Goal: Complete application form: Complete application form

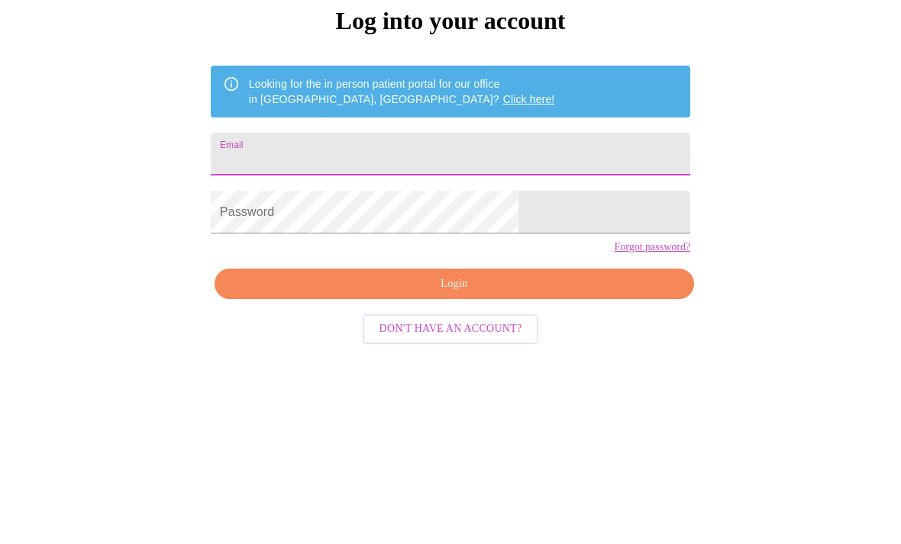
type input "[EMAIL_ADDRESS][DOMAIN_NAME]"
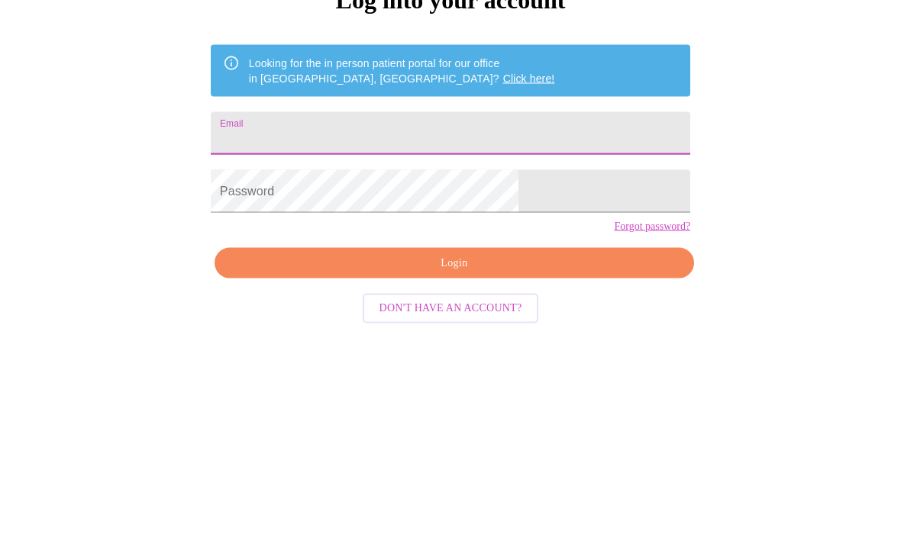
type input "[EMAIL_ADDRESS][DOMAIN_NAME]"
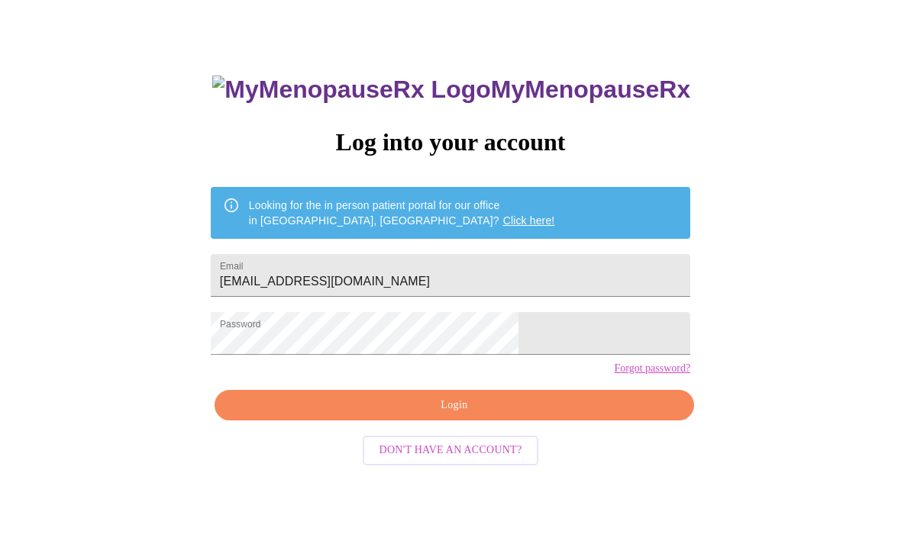
click at [515, 423] on div "MyMenopauseRx Log into your account Looking for the in person patient portal fo…" at bounding box center [450, 323] width 510 height 544
click at [508, 415] on span "Login" at bounding box center [454, 405] width 444 height 19
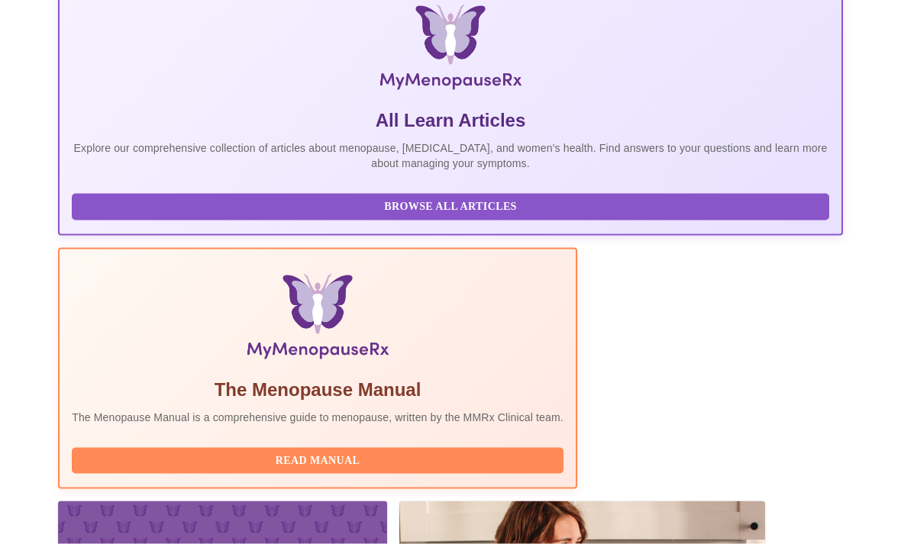
scroll to position [370, 0]
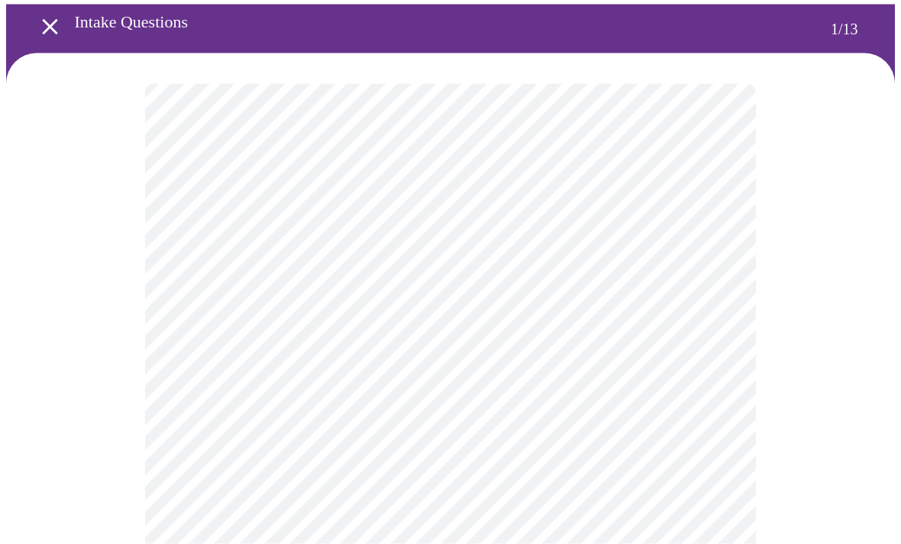
scroll to position [60, 0]
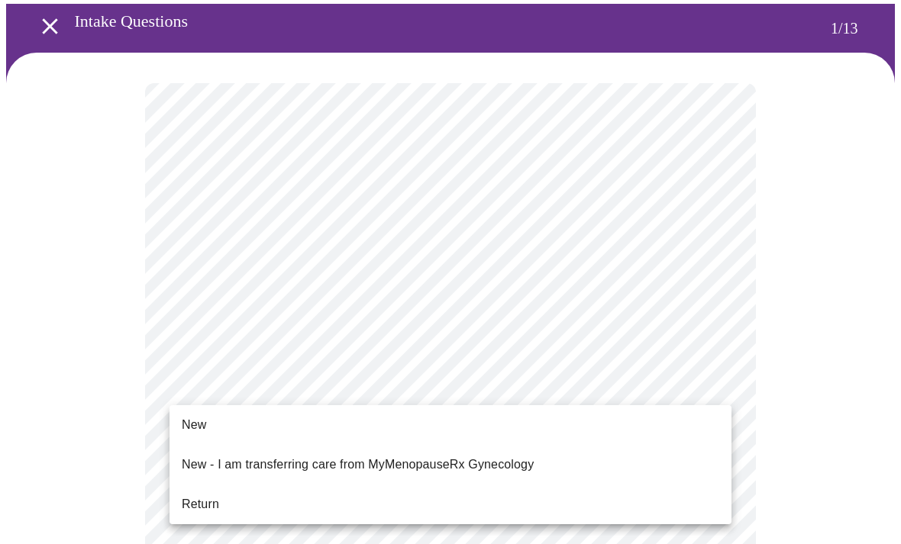
click at [189, 499] on span "Return" at bounding box center [200, 504] width 37 height 18
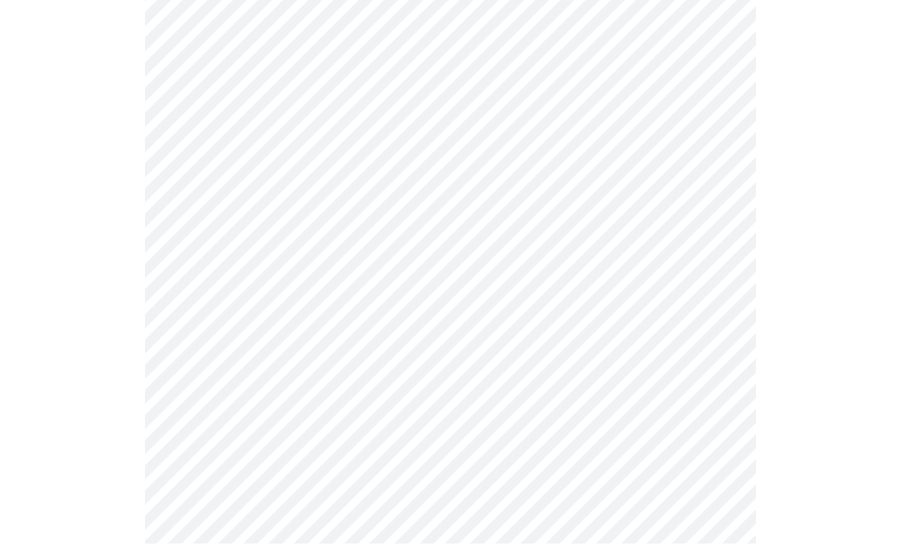
scroll to position [779, 0]
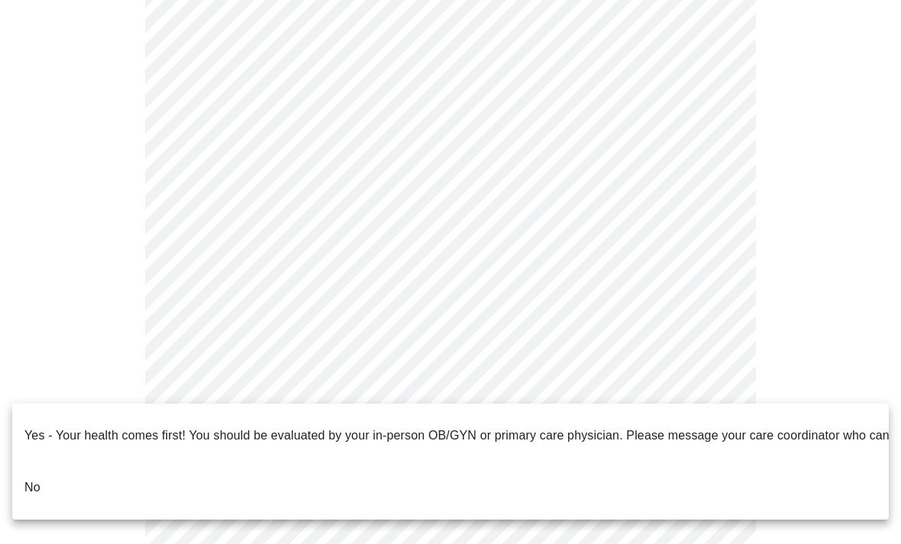
click at [37, 483] on span "No" at bounding box center [32, 487] width 16 height 43
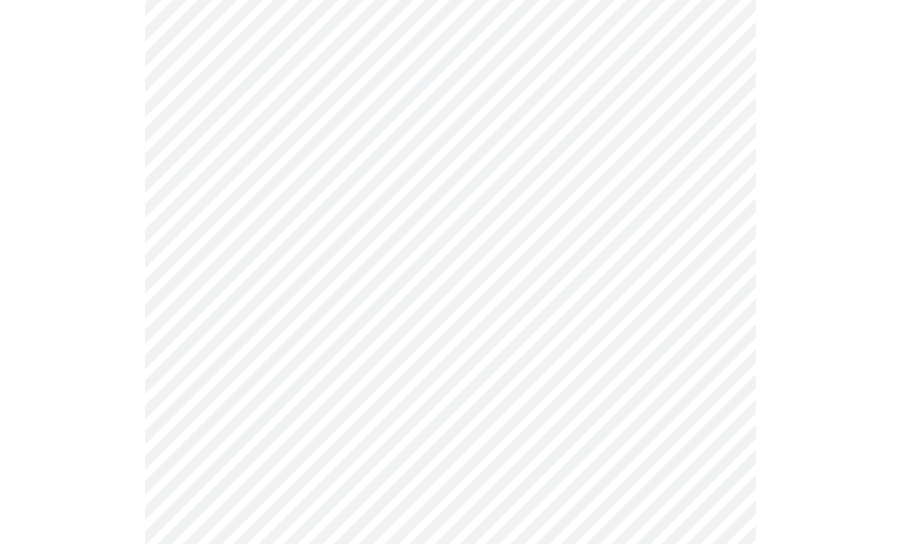
scroll to position [0, 0]
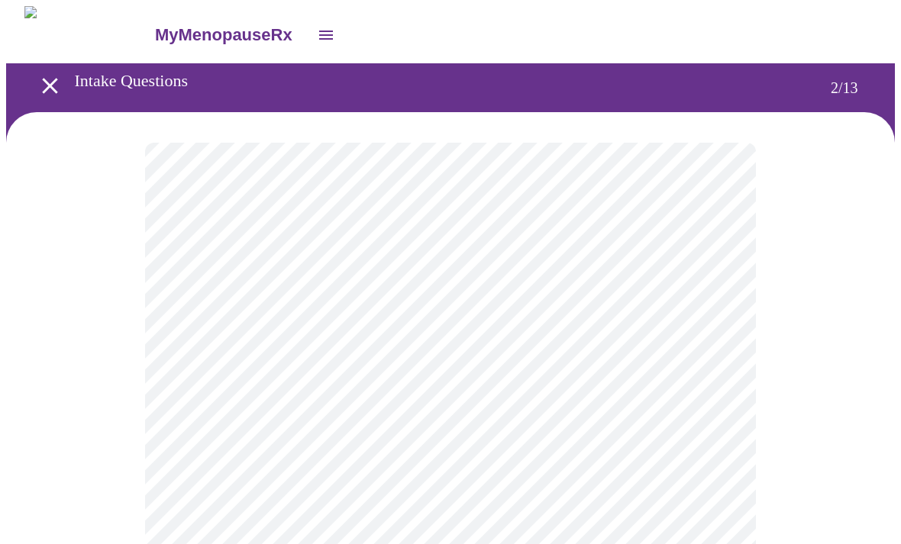
click at [715, 315] on body "MyMenopauseRx Intake Questions 2 / 13" at bounding box center [450, 463] width 889 height 915
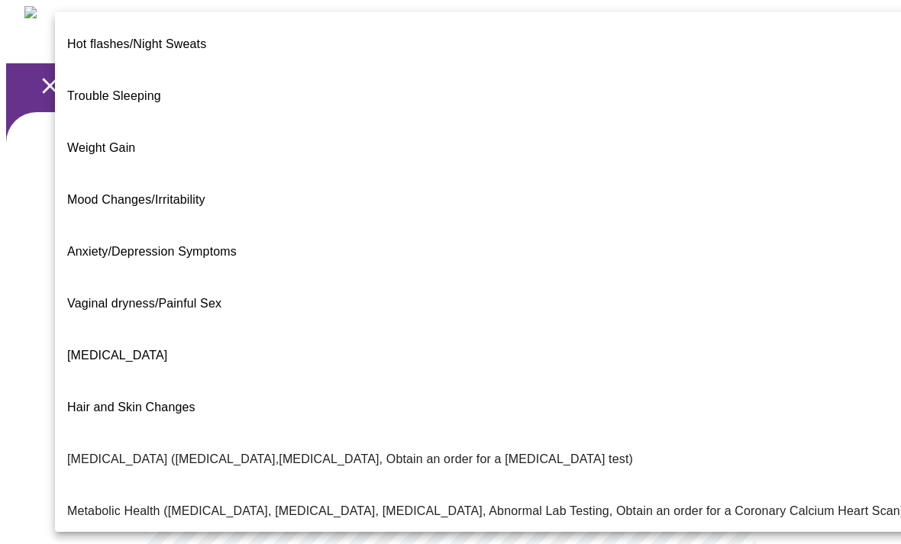
click at [78, 141] on span "Weight Gain" at bounding box center [101, 147] width 68 height 13
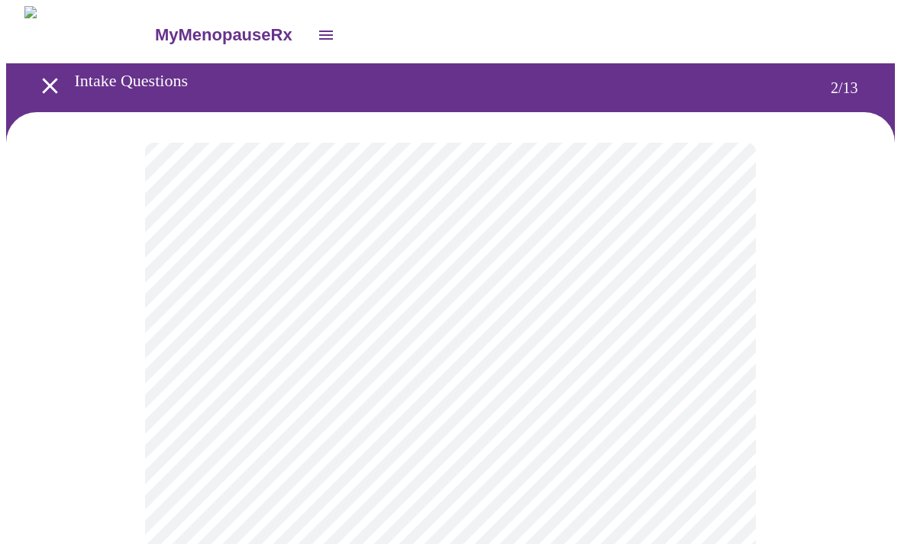
click at [711, 470] on body "MyMenopauseRx Intake Questions 2 / 13" at bounding box center [450, 459] width 889 height 907
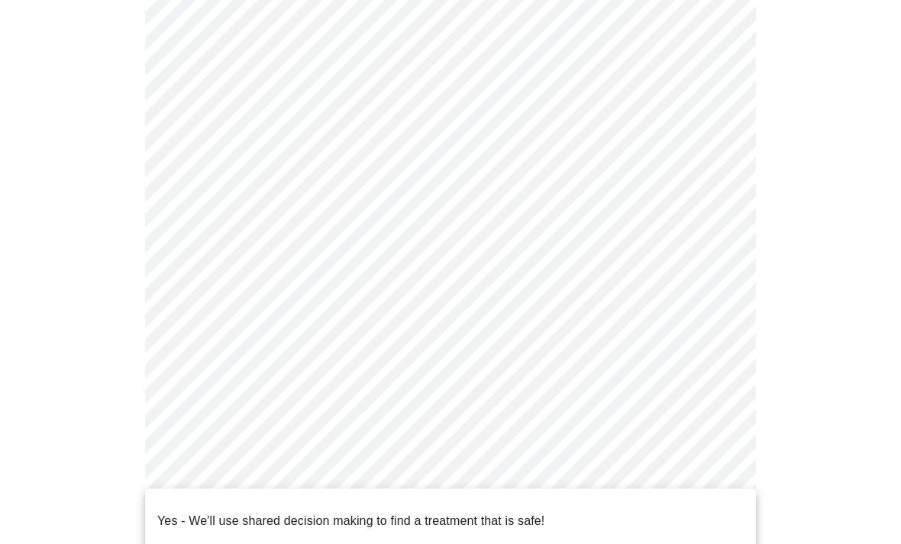
scroll to position [232, 0]
click at [521, 512] on p "Yes - We'll use shared decision making to find a treatment that is safe!" at bounding box center [350, 521] width 387 height 18
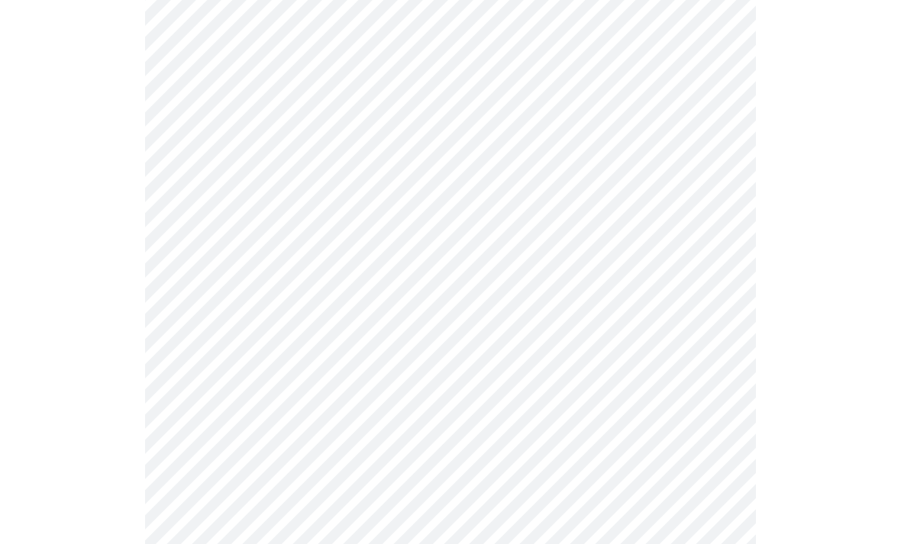
scroll to position [256, 0]
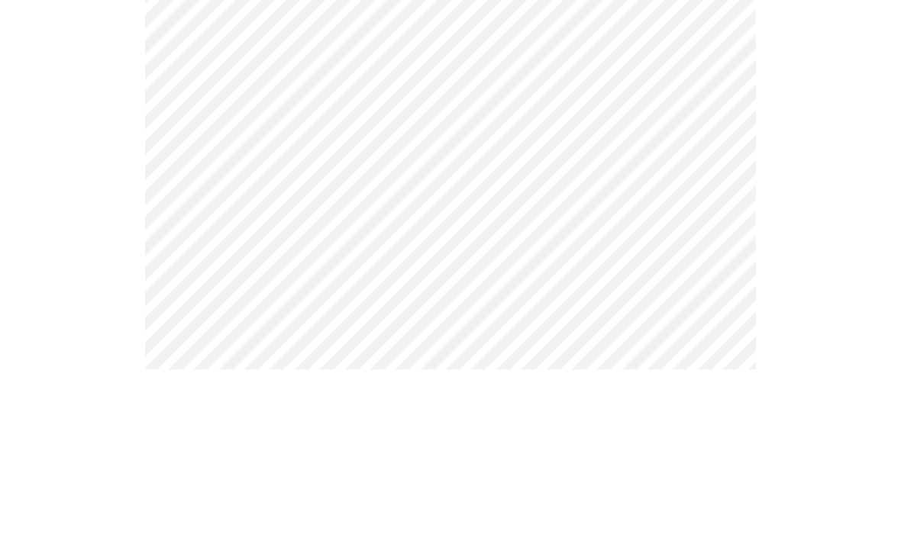
click at [810, 163] on div at bounding box center [450, 252] width 889 height 792
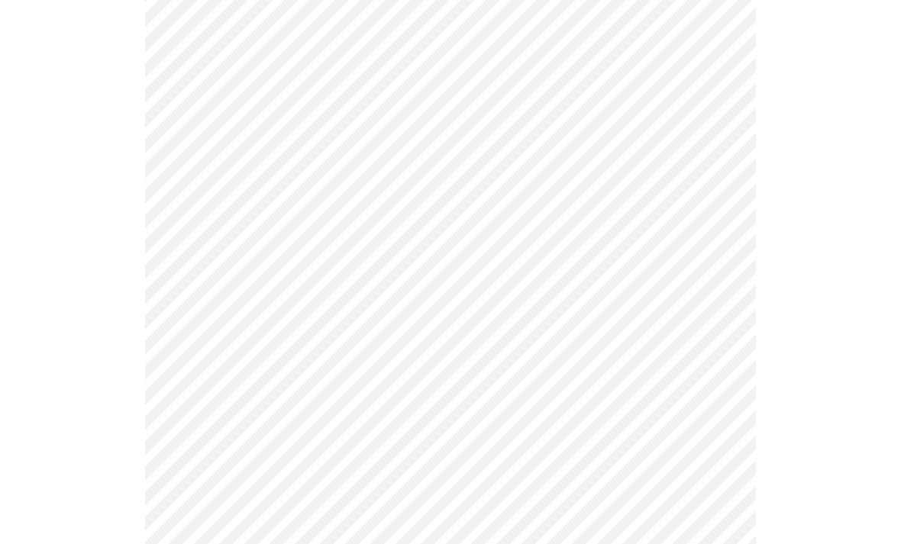
scroll to position [181, 0]
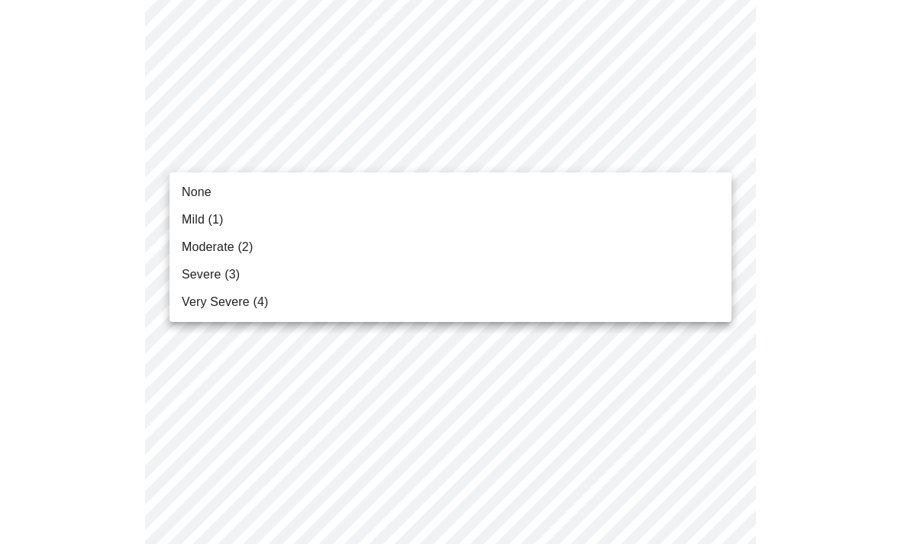
click at [187, 241] on span "Moderate (2)" at bounding box center [217, 247] width 71 height 18
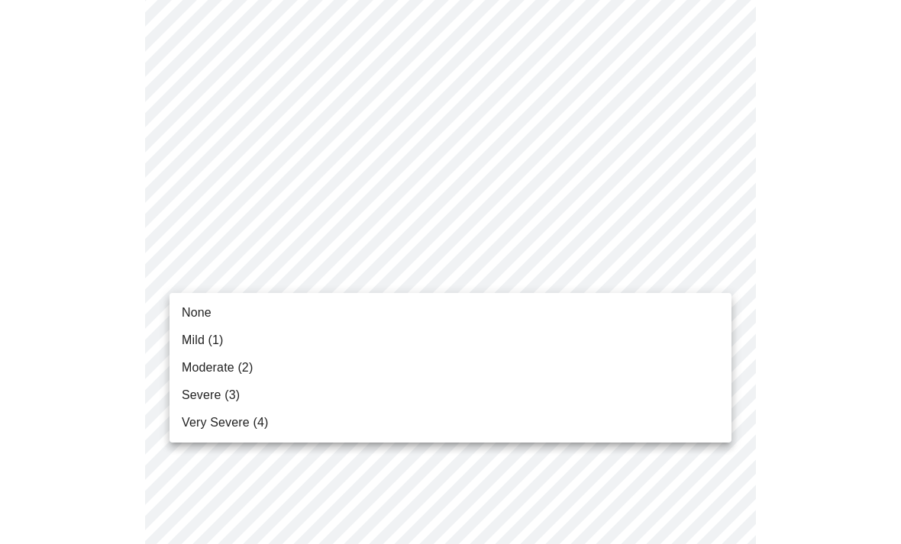
click at [189, 341] on span "Mild (1)" at bounding box center [203, 340] width 42 height 18
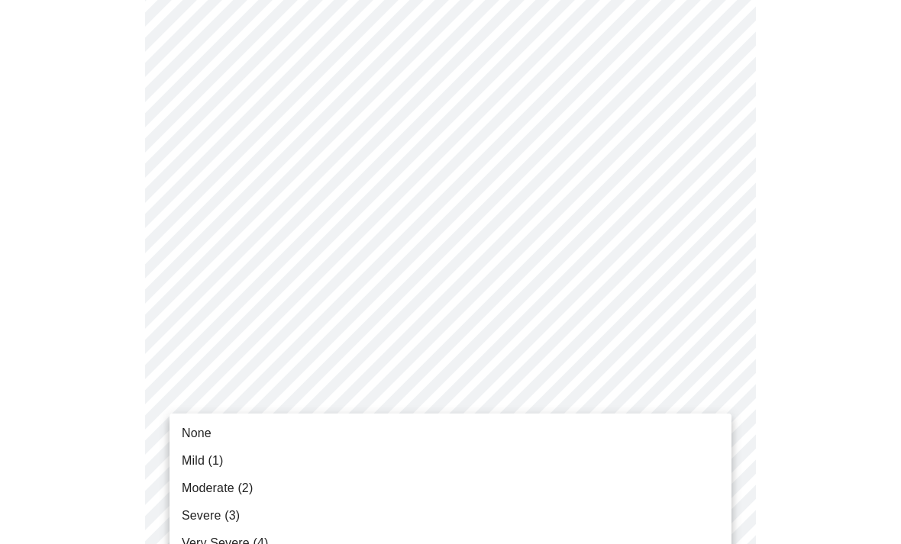
click at [198, 462] on span "Mild (1)" at bounding box center [203, 461] width 42 height 18
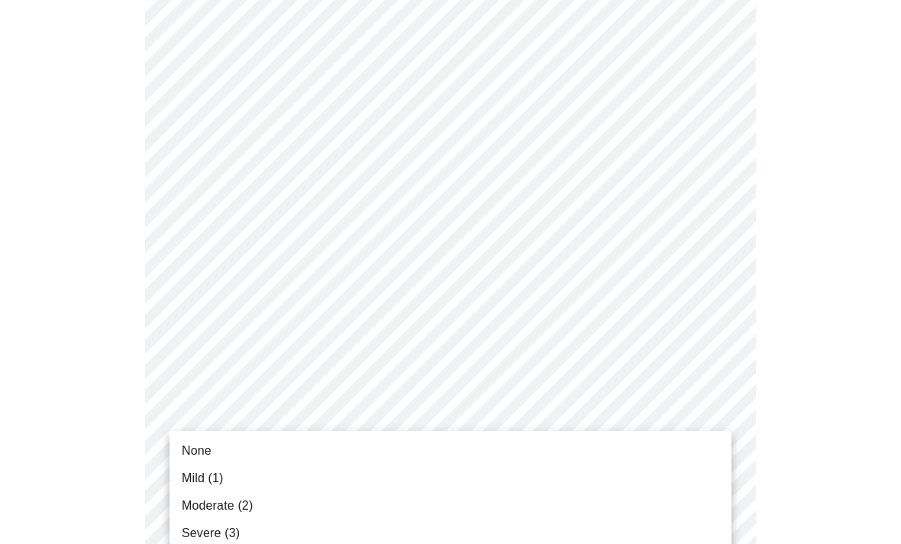
click at [187, 446] on span "None" at bounding box center [197, 451] width 30 height 18
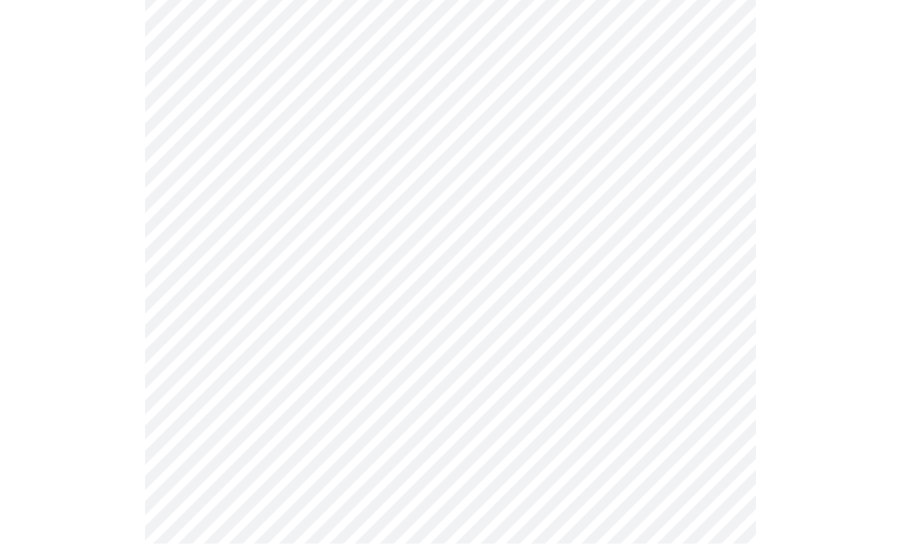
scroll to position [453, 0]
click at [206, 337] on body "MyMenopauseRx Intake Questions 3 / 13" at bounding box center [450, 523] width 889 height 1940
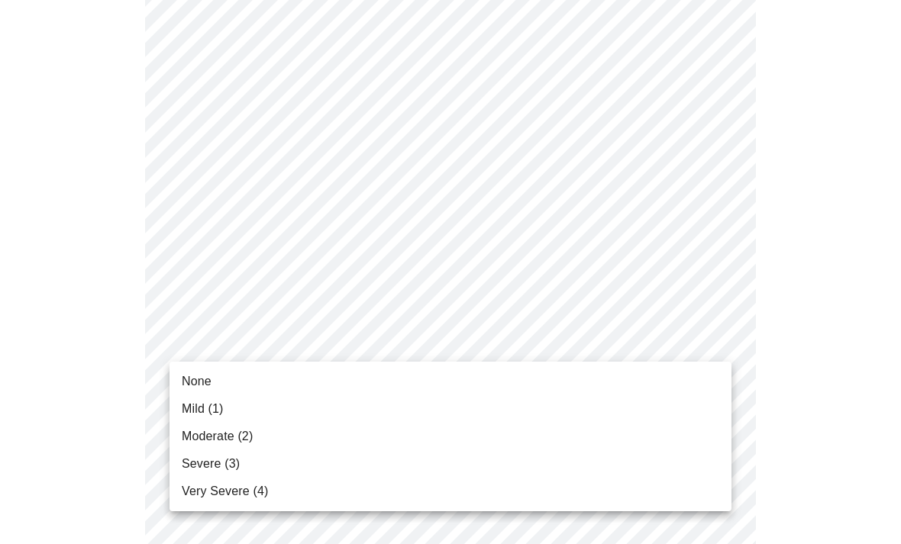
click at [179, 437] on li "Moderate (2)" at bounding box center [450, 436] width 562 height 27
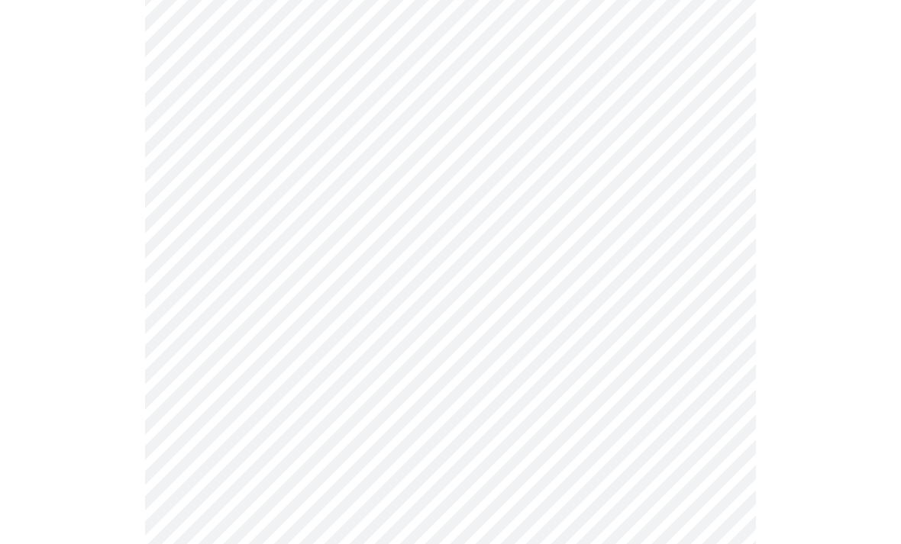
click at [193, 444] on body "MyMenopauseRx Intake Questions 3 / 13" at bounding box center [450, 512] width 889 height 1919
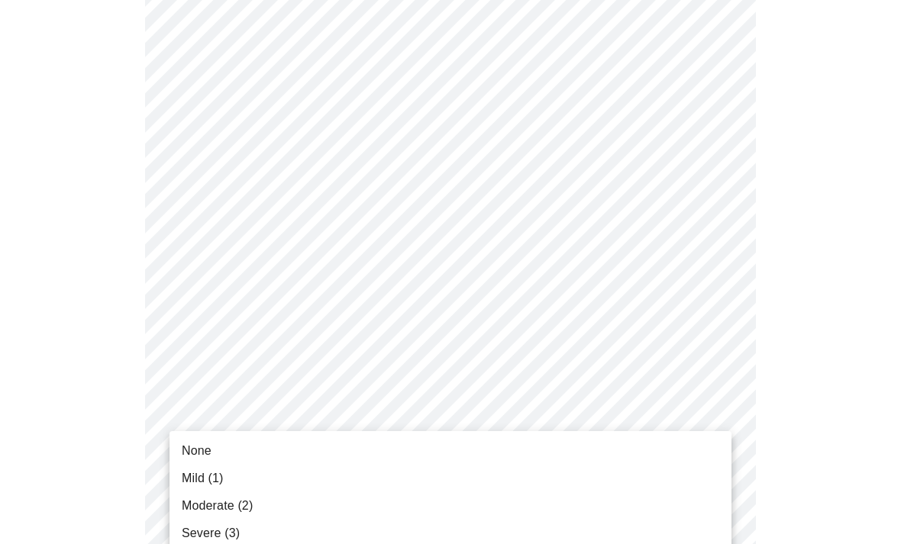
click at [187, 502] on span "Moderate (2)" at bounding box center [217, 506] width 71 height 18
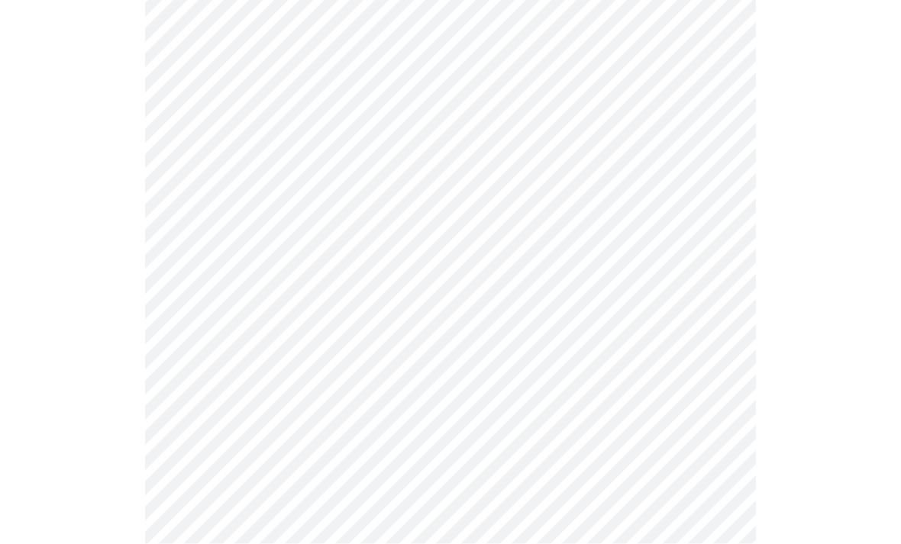
click at [198, 340] on body "MyMenopauseRx Intake Questions 3 / 13" at bounding box center [450, 286] width 889 height 1899
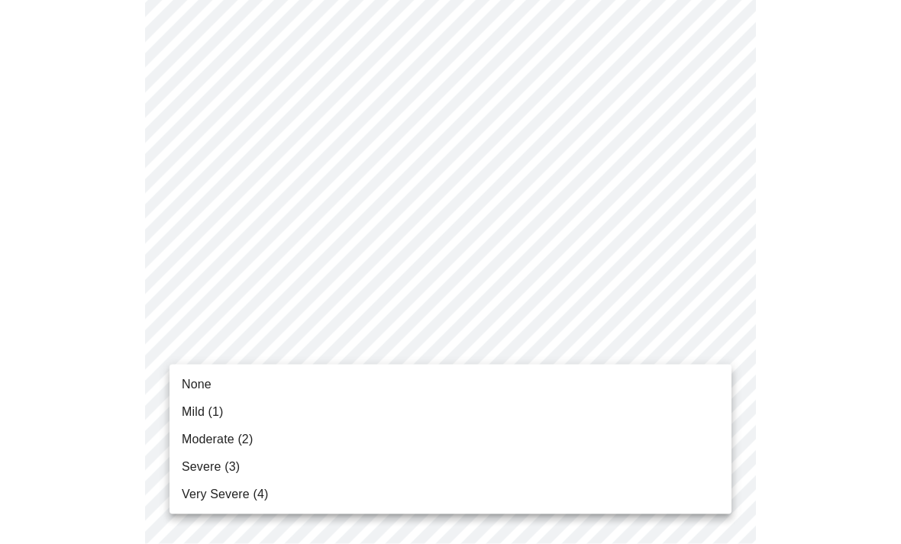
scroll to position [670, 0]
click at [182, 441] on span "Moderate (2)" at bounding box center [217, 440] width 71 height 18
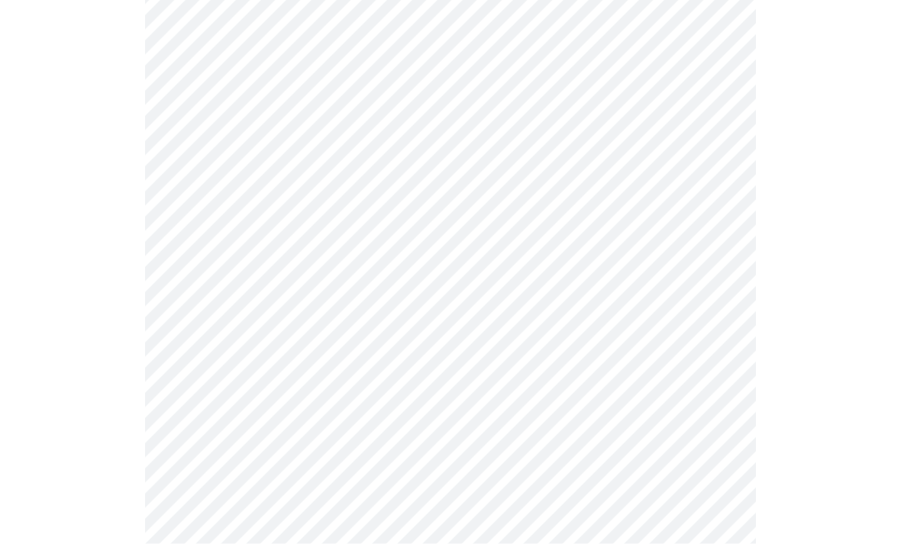
click at [193, 379] on body "MyMenopauseRx Intake Questions 3 / 13" at bounding box center [450, 188] width 889 height 1878
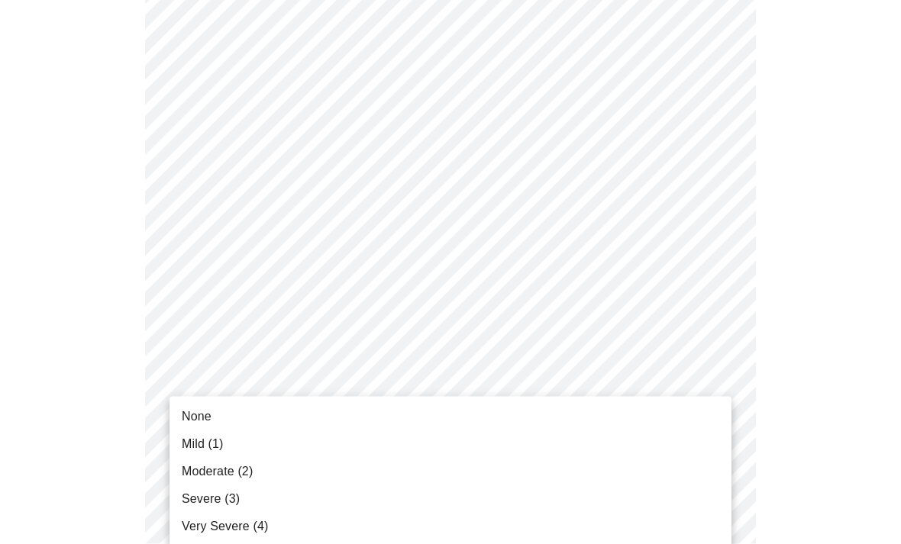
scroll to position [758, 0]
click at [186, 444] on span "Mild (1)" at bounding box center [203, 444] width 42 height 18
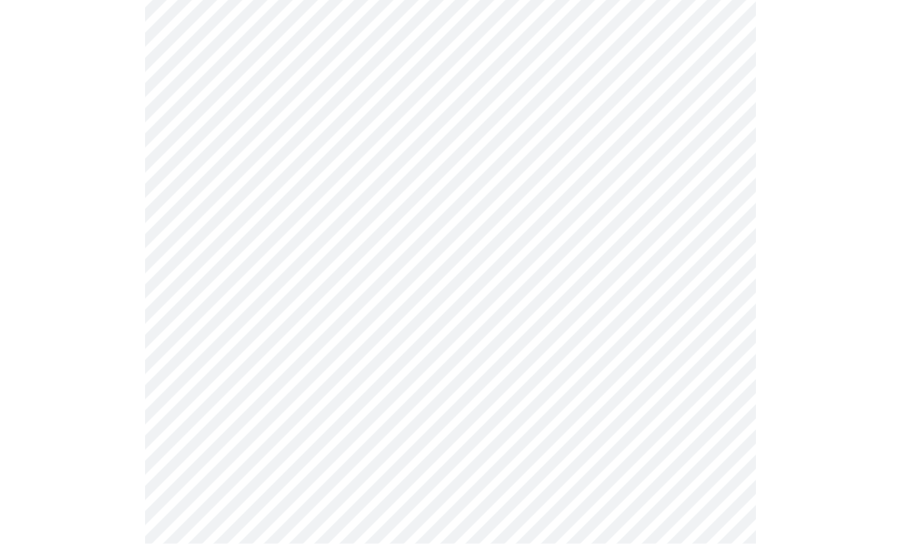
scroll to position [867, 0]
click at [191, 395] on body "MyMenopauseRx Intake Questions 3 / 13" at bounding box center [450, 67] width 889 height 1857
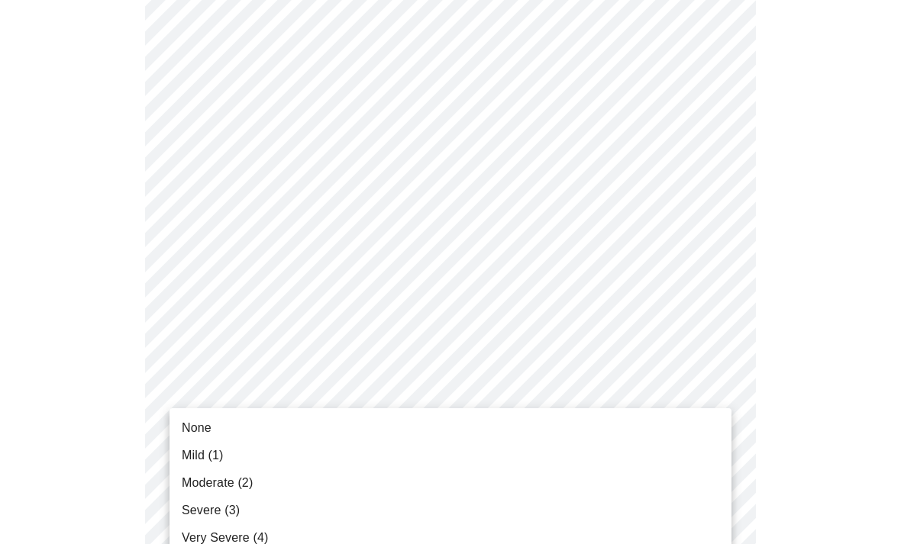
click at [190, 420] on span "None" at bounding box center [197, 428] width 30 height 18
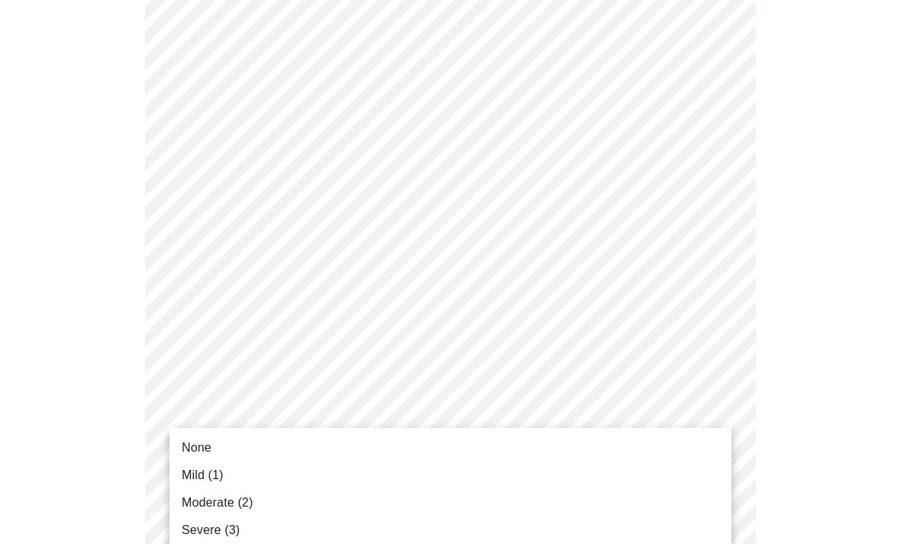
click at [185, 477] on span "Mild (1)" at bounding box center [203, 475] width 42 height 18
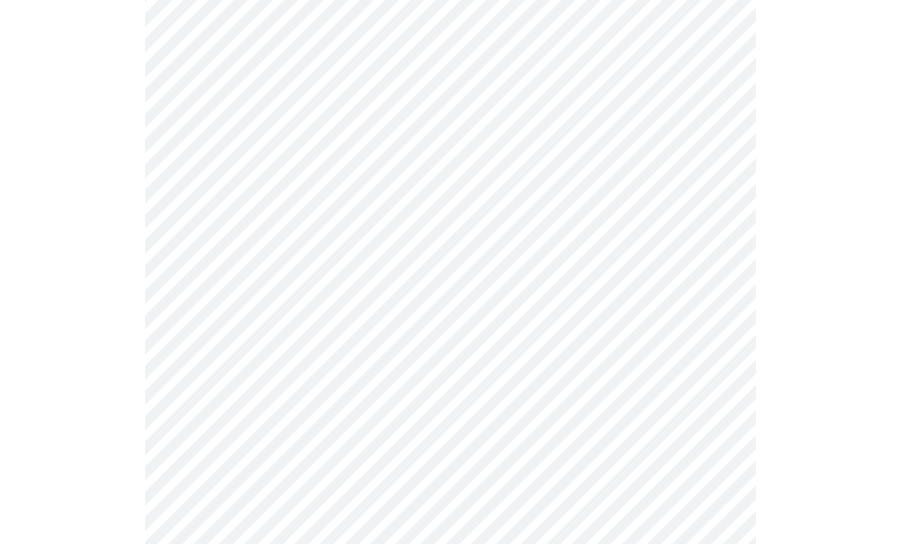
scroll to position [1086, 0]
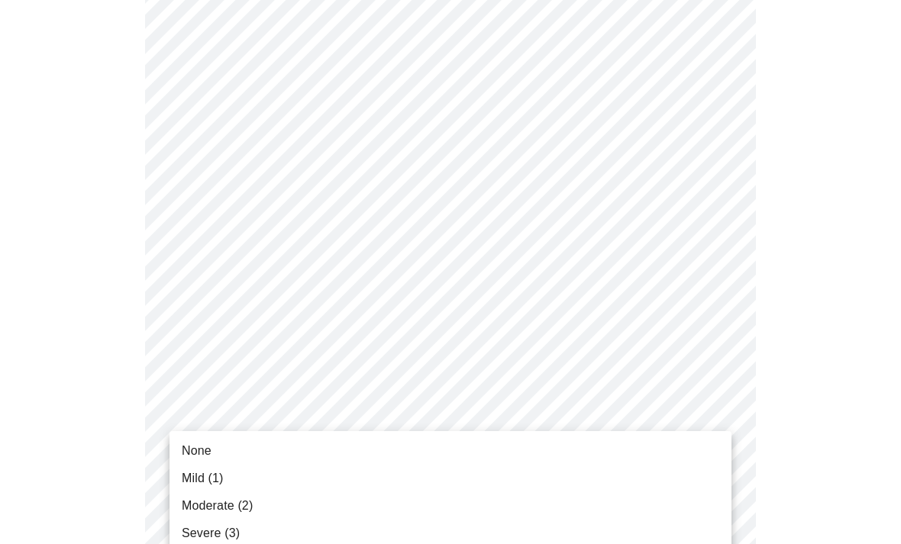
click at [187, 477] on span "Mild (1)" at bounding box center [203, 479] width 42 height 18
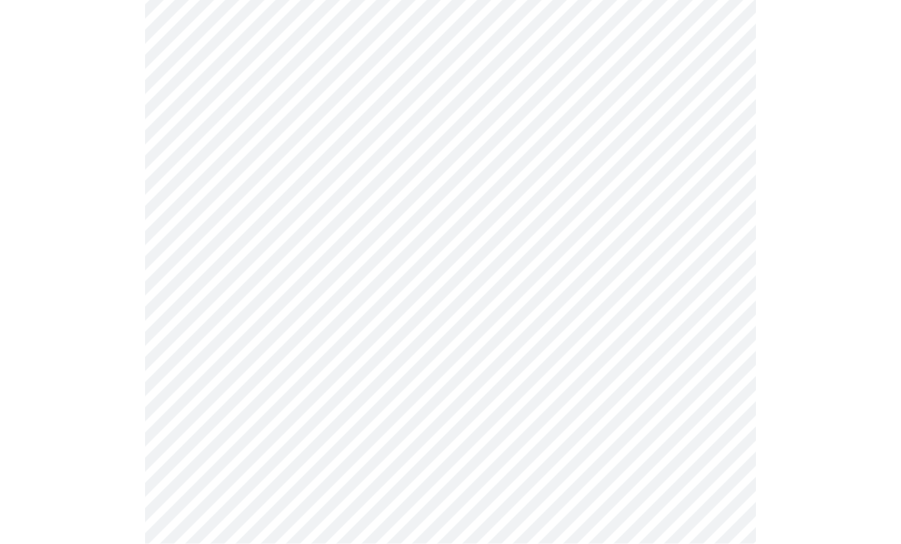
scroll to position [719, 0]
click at [699, 221] on body "MyMenopauseRx Intake Questions 4 / 13" at bounding box center [450, 38] width 889 height 1503
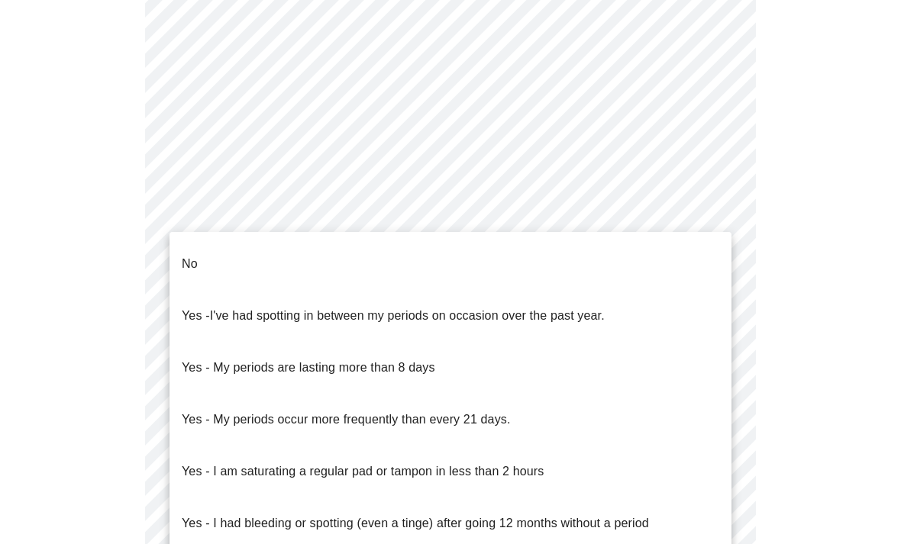
click at [200, 249] on li "No" at bounding box center [450, 264] width 562 height 52
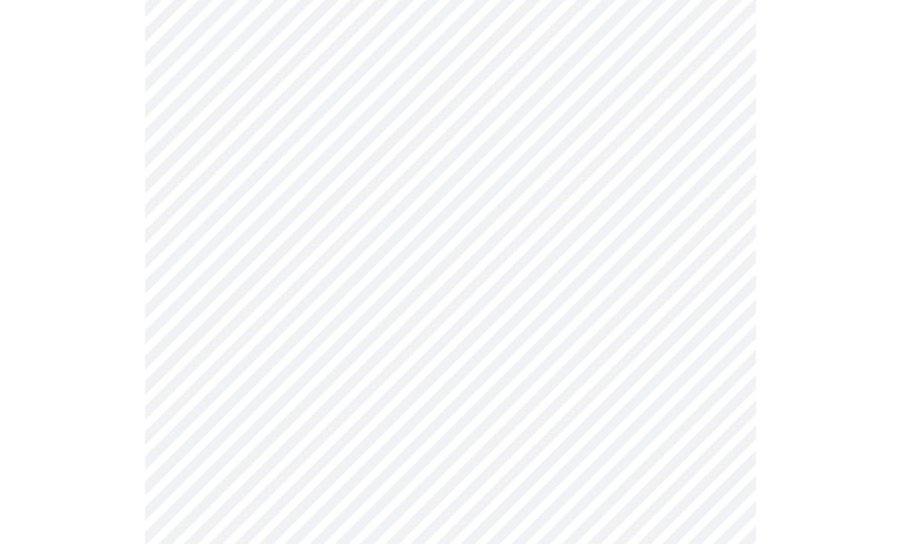
click at [688, 323] on body "MyMenopauseRx Intake Questions 4 / 13" at bounding box center [450, 34] width 889 height 1495
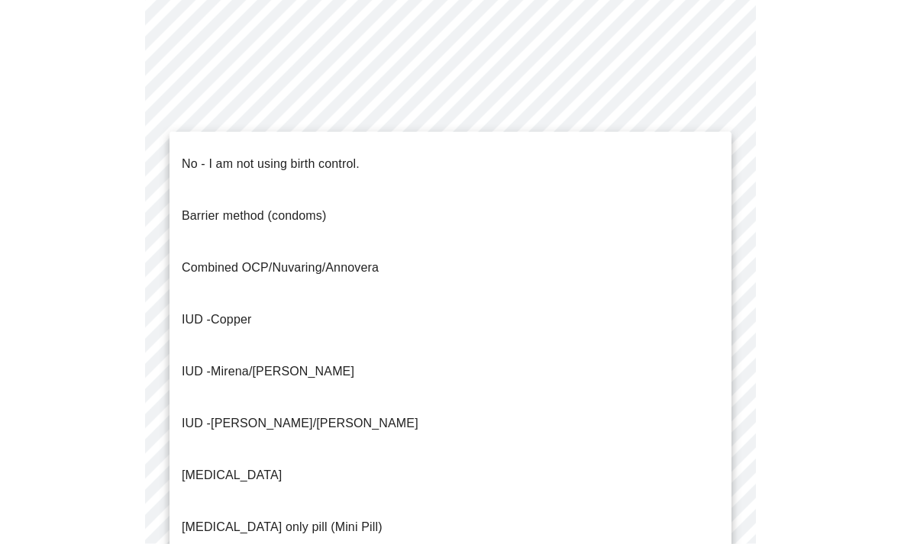
scroll to position [787, 0]
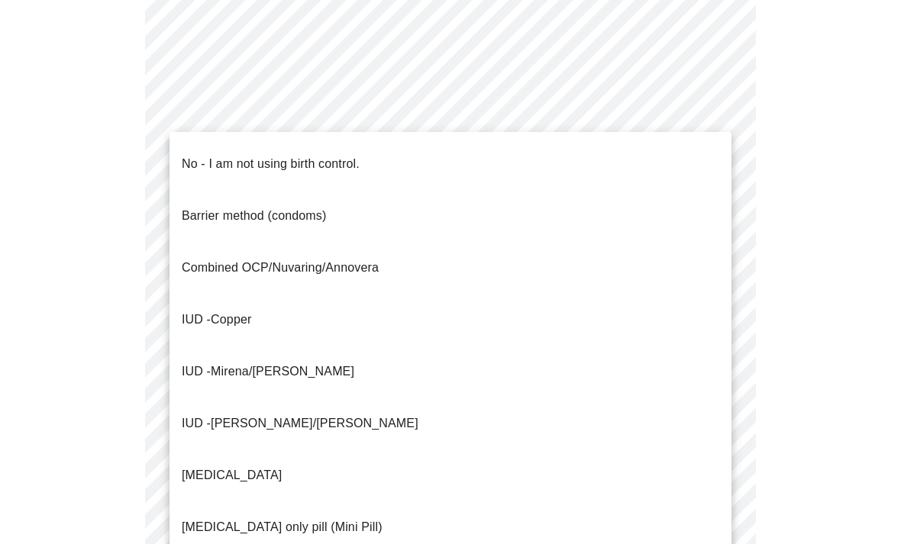
click at [101, 494] on div at bounding box center [450, 272] width 901 height 544
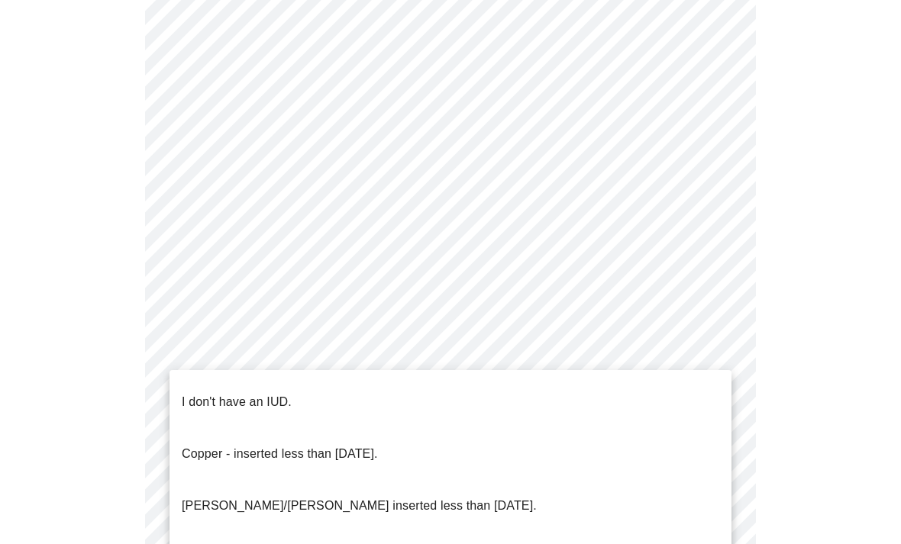
click at [203, 393] on p "I don't have an IUD." at bounding box center [237, 402] width 110 height 18
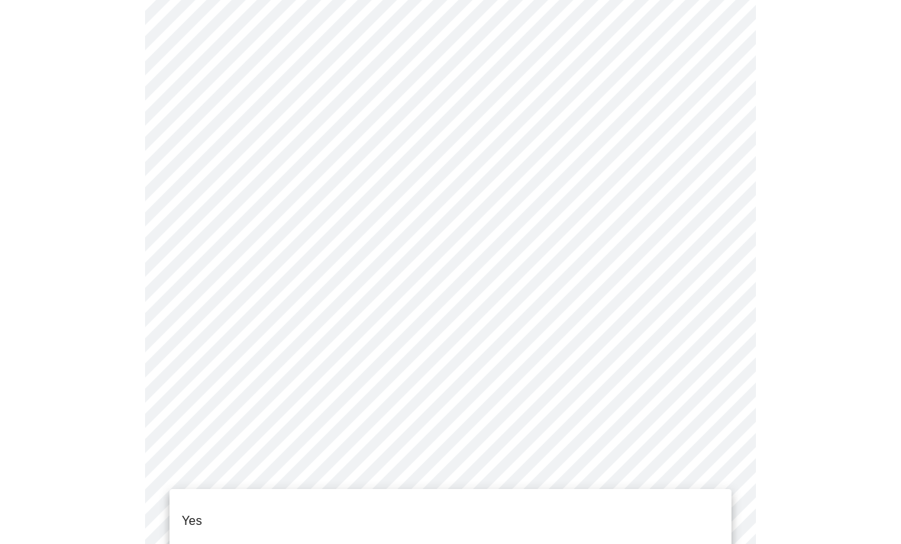
click at [182, 512] on p "Yes" at bounding box center [192, 521] width 21 height 18
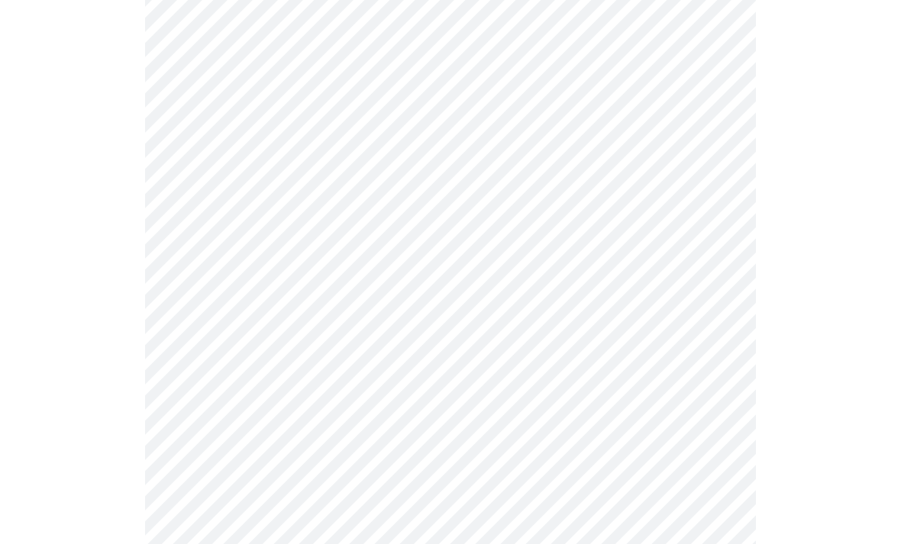
scroll to position [225, 0]
click at [211, 180] on body "MyMenopauseRx Intake Questions 5 / 13" at bounding box center [450, 398] width 889 height 1234
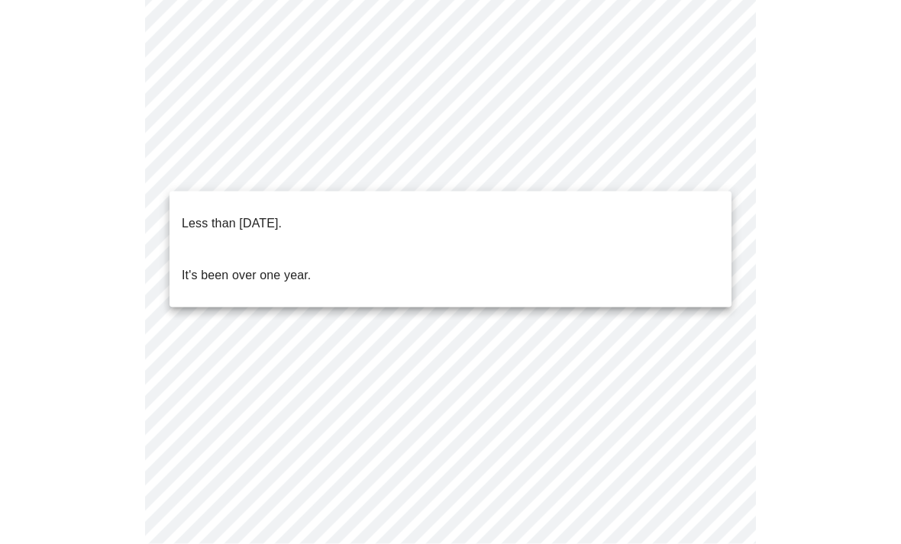
scroll to position [226, 0]
click at [199, 215] on p "Less than [DATE]." at bounding box center [232, 224] width 100 height 18
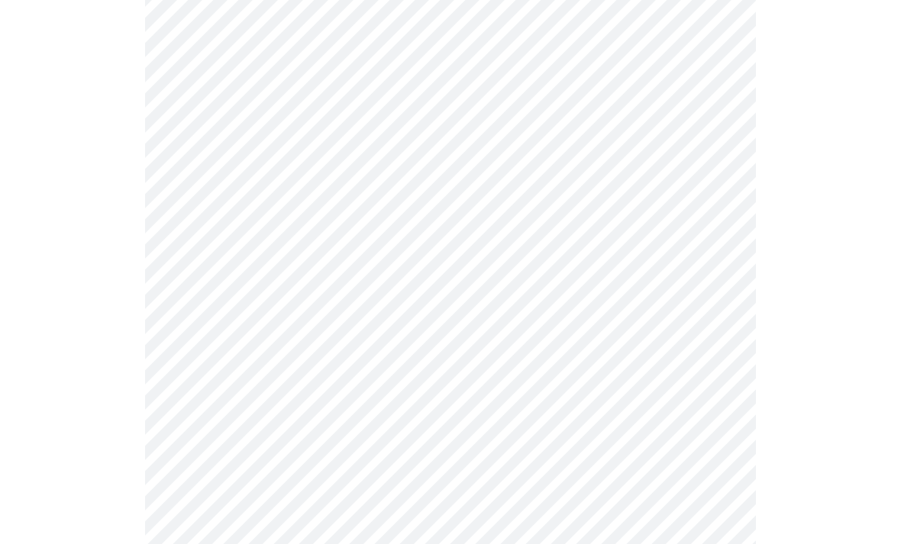
click at [189, 307] on body "MyMenopauseRx Intake Questions 5 / 13" at bounding box center [450, 393] width 889 height 1226
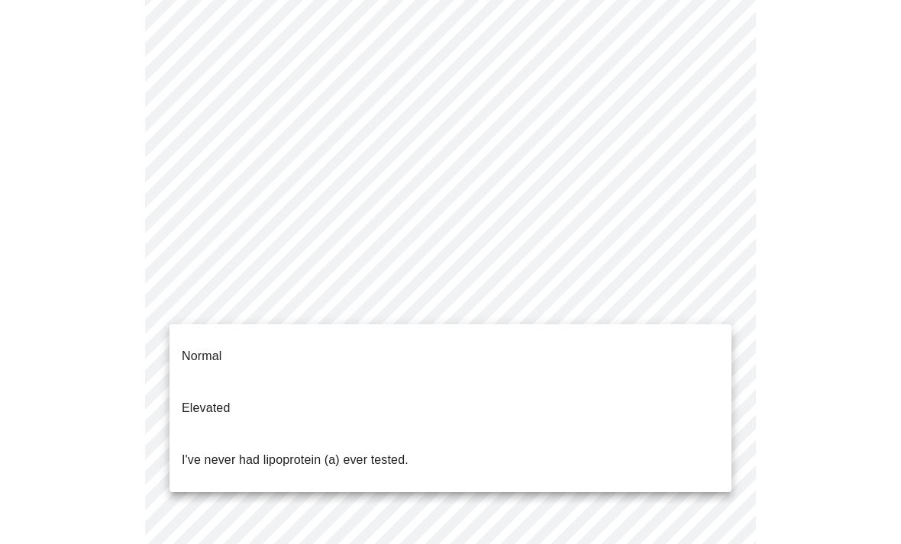
click at [895, 376] on div at bounding box center [450, 272] width 901 height 544
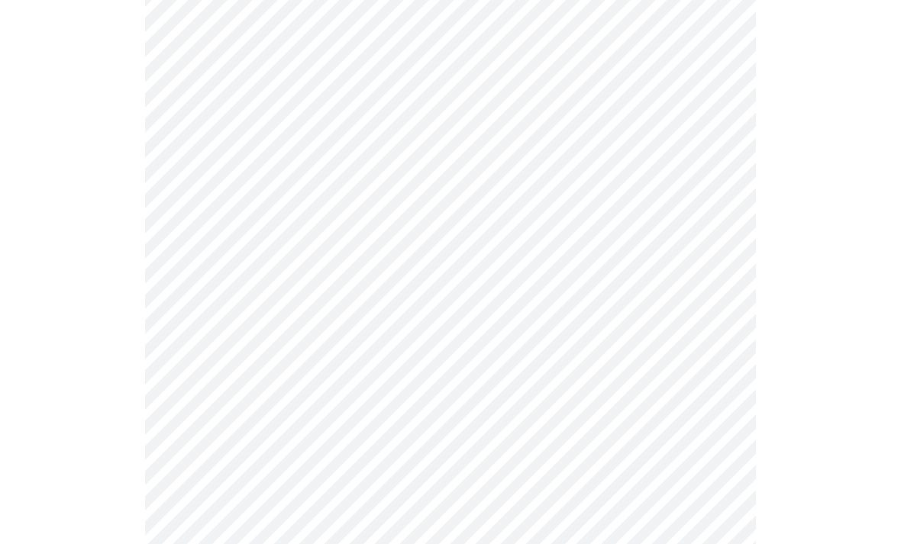
click at [181, 299] on body "MyMenopauseRx Intake Questions 5 / 13" at bounding box center [450, 393] width 889 height 1226
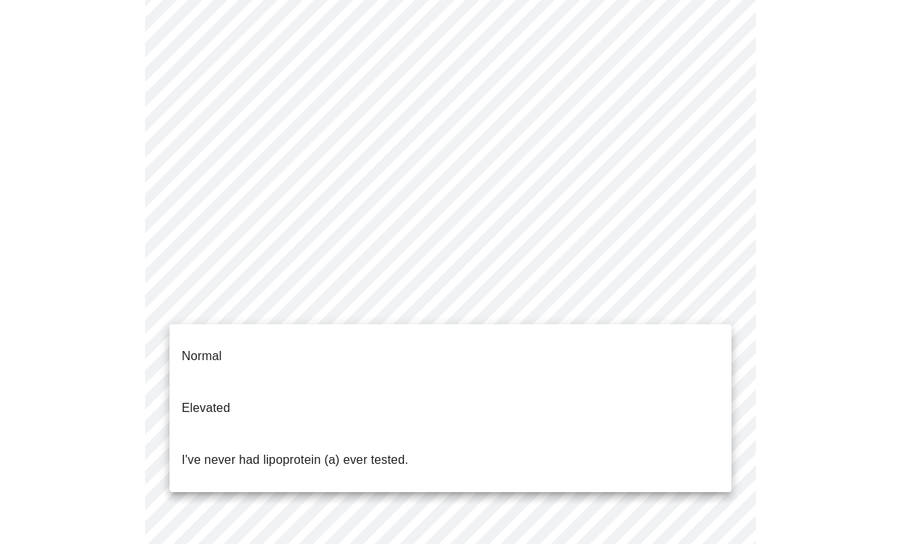
click at [192, 451] on p "I've never had lipoprotein (a) ever tested." at bounding box center [295, 460] width 227 height 18
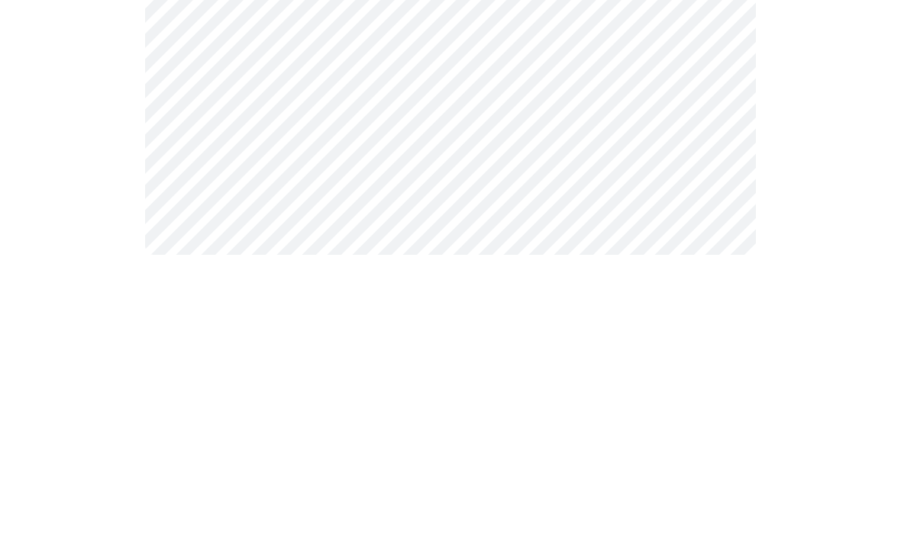
scroll to position [0, 0]
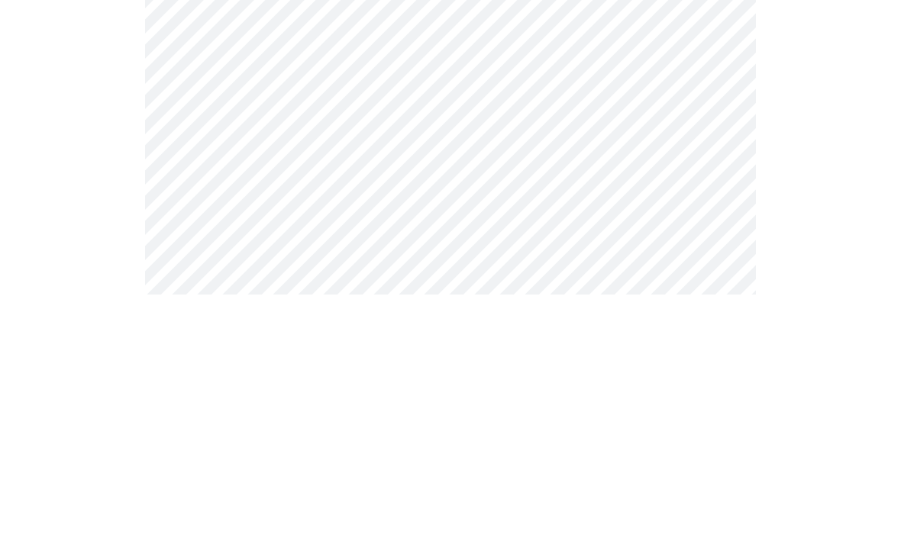
click at [197, 188] on body "MyMenopauseRx Intake Questions 6 / 13" at bounding box center [450, 413] width 889 height 814
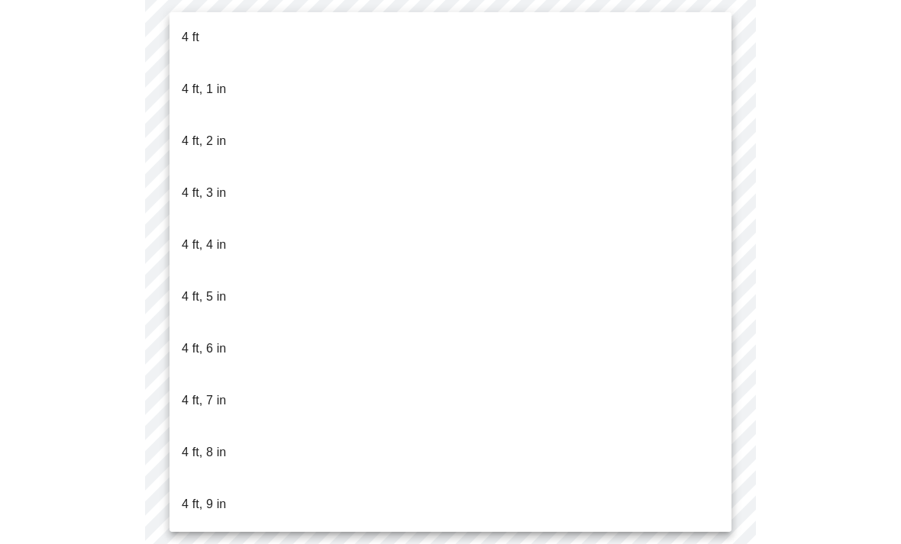
scroll to position [683, 0]
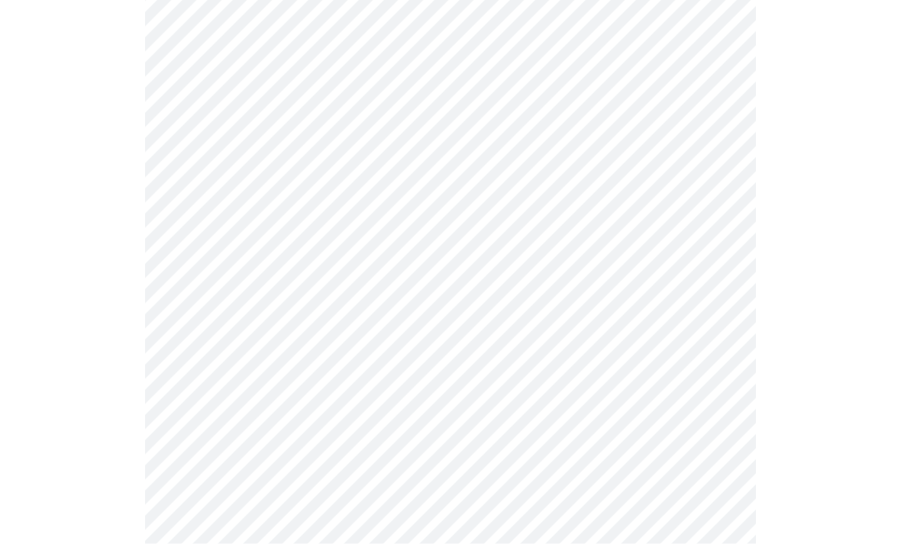
scroll to position [208, 0]
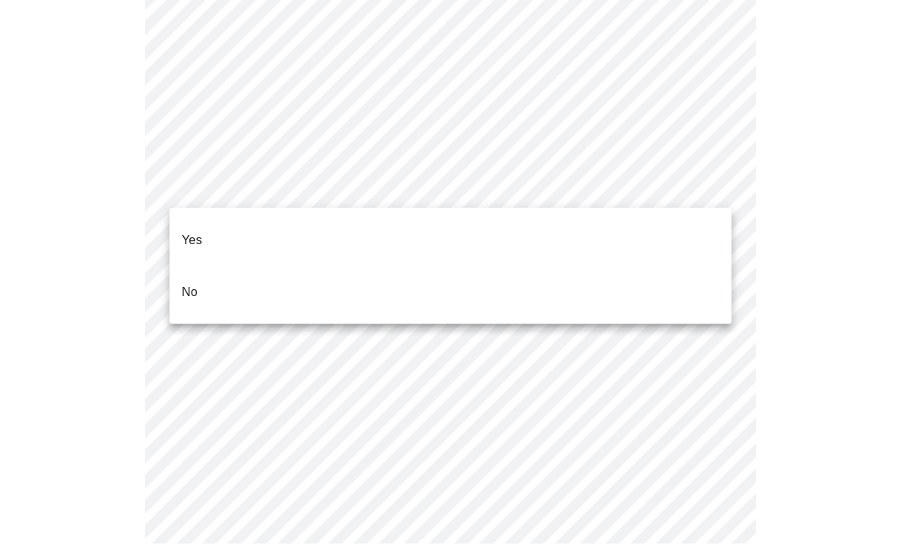
scroll to position [4052, 0]
click at [186, 283] on p "No" at bounding box center [190, 292] width 16 height 18
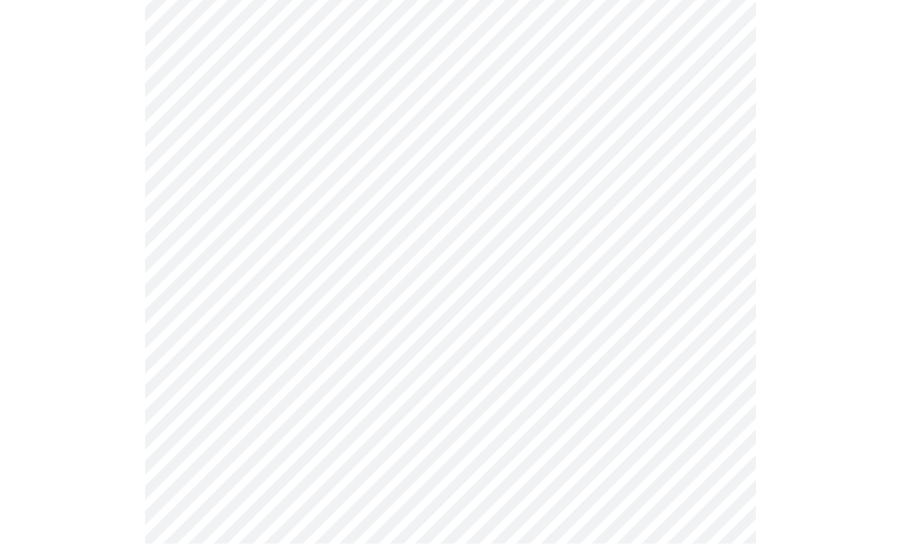
scroll to position [841, 0]
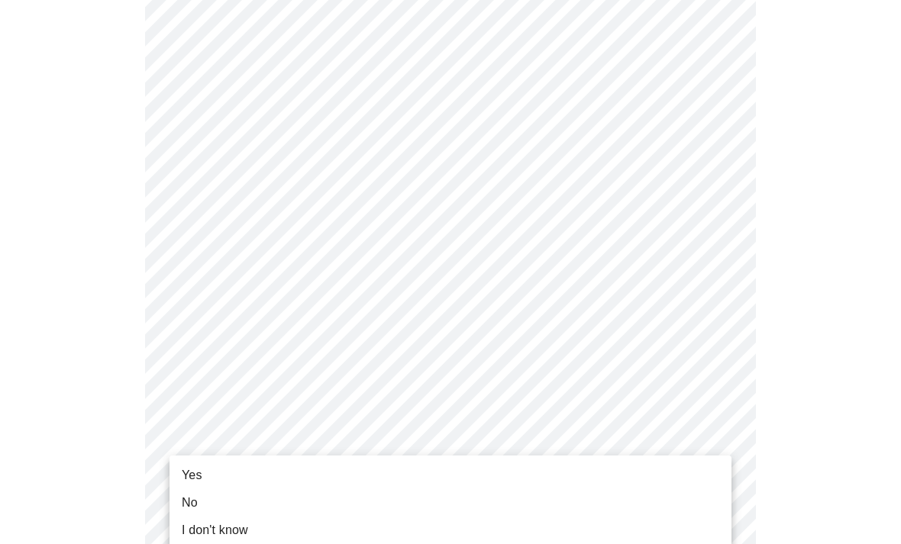
click at [190, 478] on span "Yes" at bounding box center [192, 475] width 21 height 18
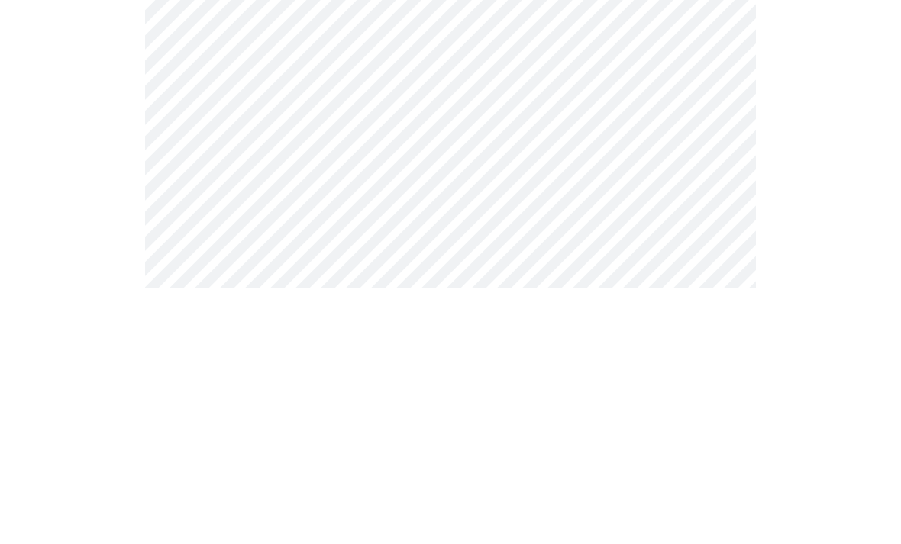
scroll to position [0, 0]
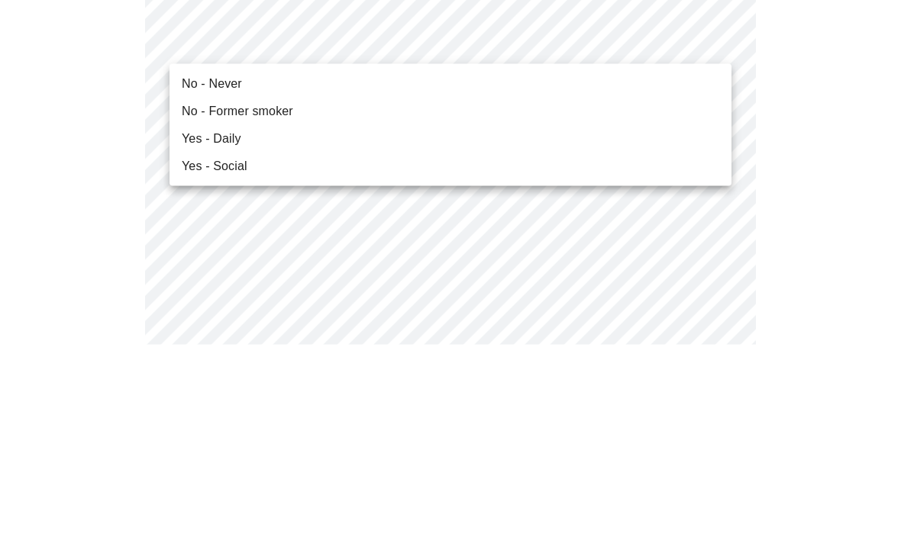
scroll to position [200, 0]
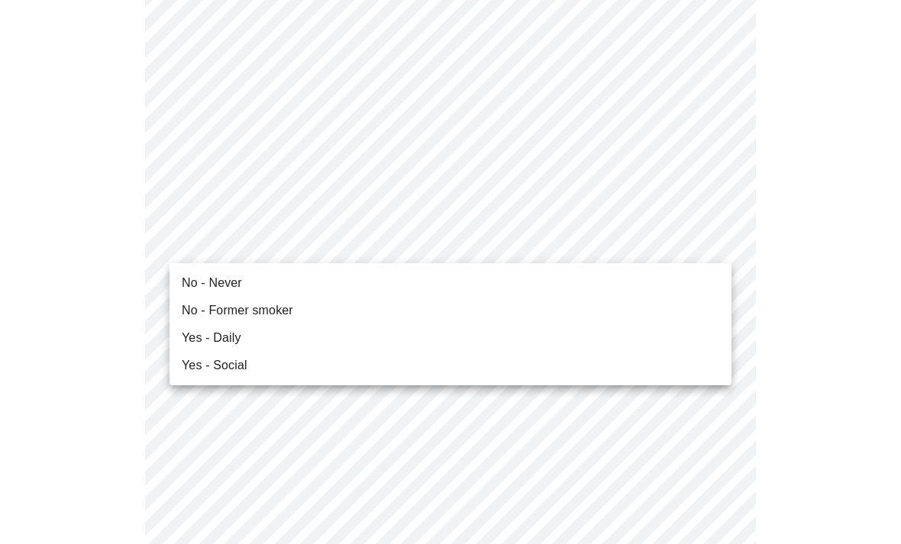
click at [198, 275] on span "No - Never" at bounding box center [212, 283] width 60 height 18
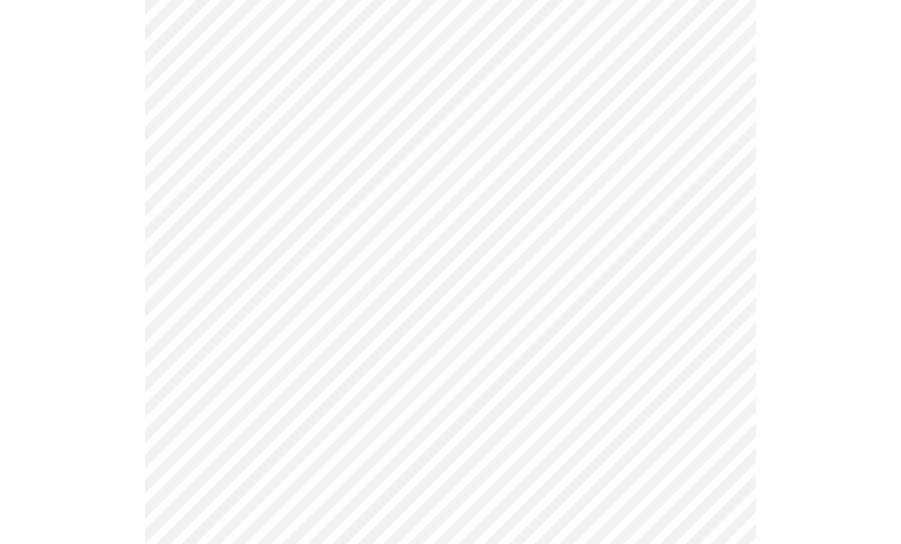
scroll to position [1202, 0]
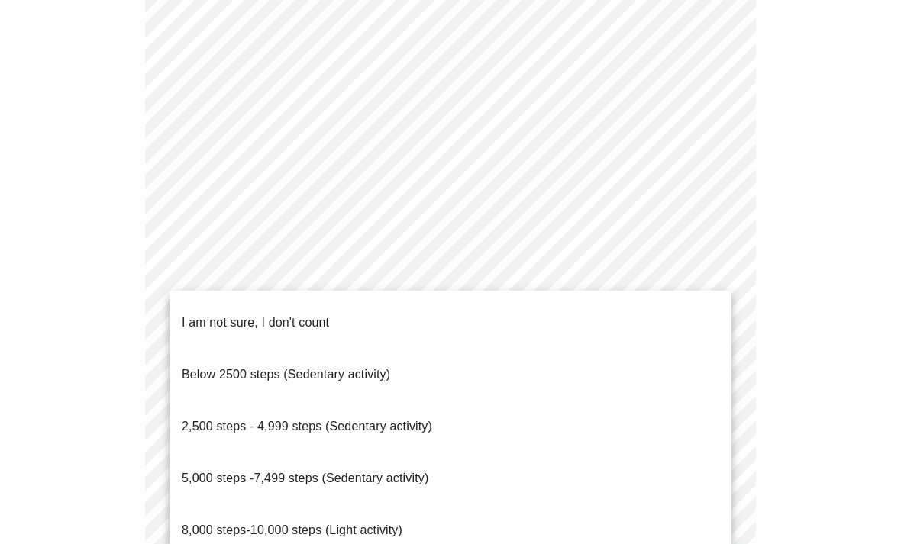
click at [196, 524] on span "8,000 steps-10,000 steps (Light activity)" at bounding box center [292, 530] width 221 height 13
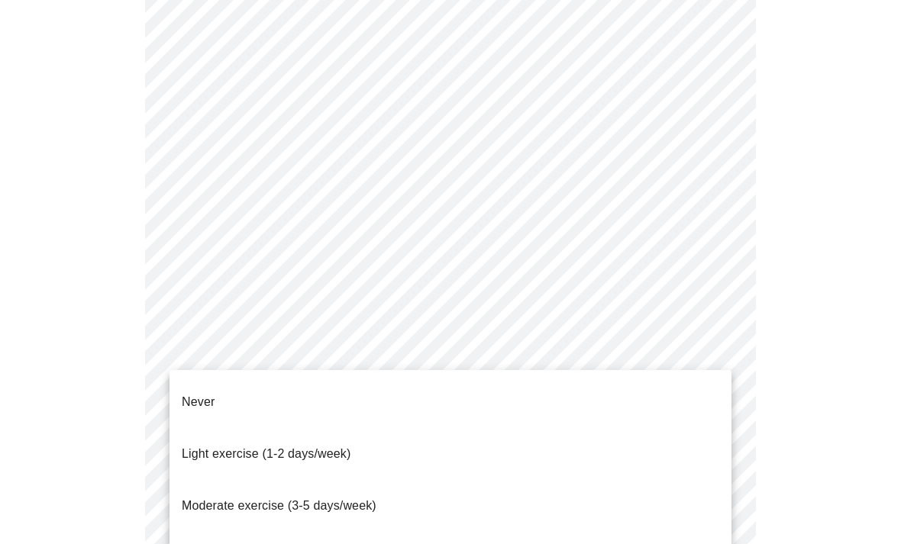
click at [189, 499] on span "Moderate exercise (3-5 days/week)" at bounding box center [279, 505] width 195 height 13
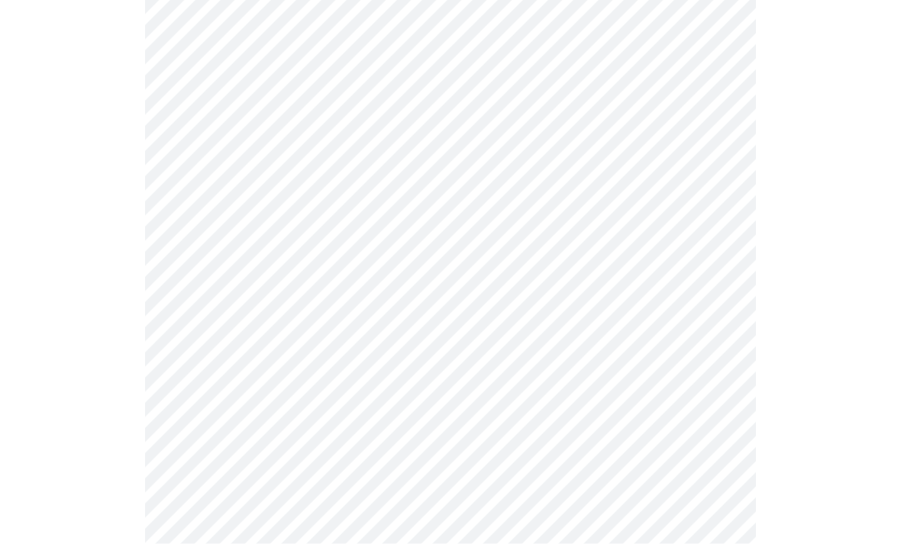
scroll to position [1386, 0]
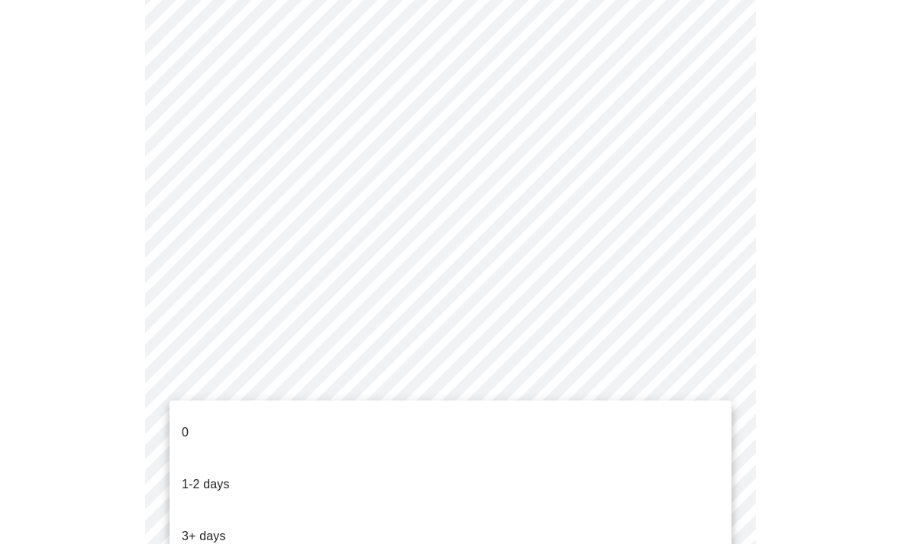
click at [190, 528] on p "3+ days" at bounding box center [204, 537] width 44 height 18
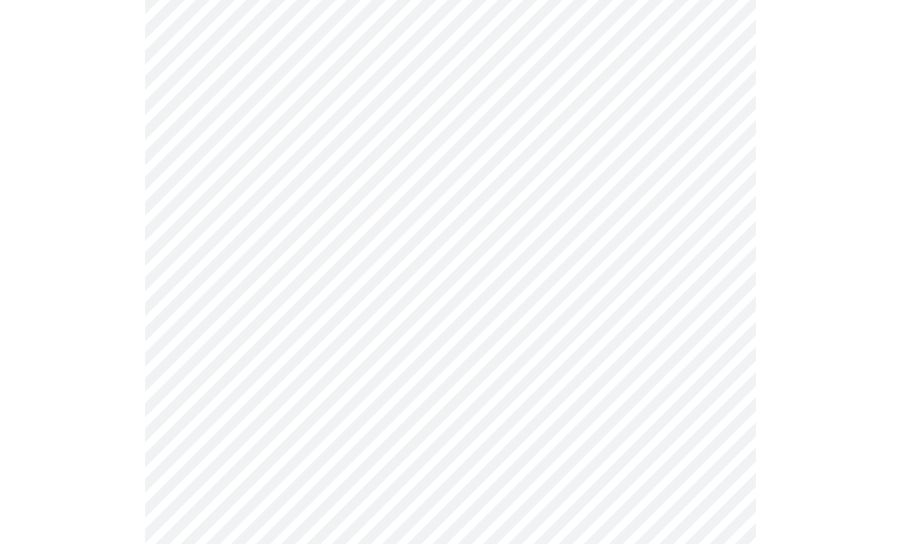
scroll to position [0, 0]
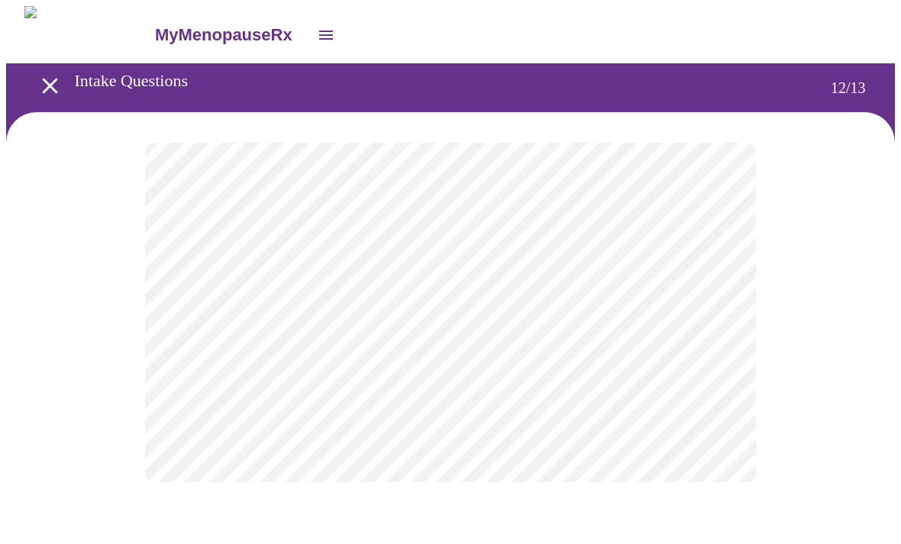
click at [705, 325] on body "MyMenopauseRx Intake Questions 12 / 13" at bounding box center [450, 259] width 889 height 507
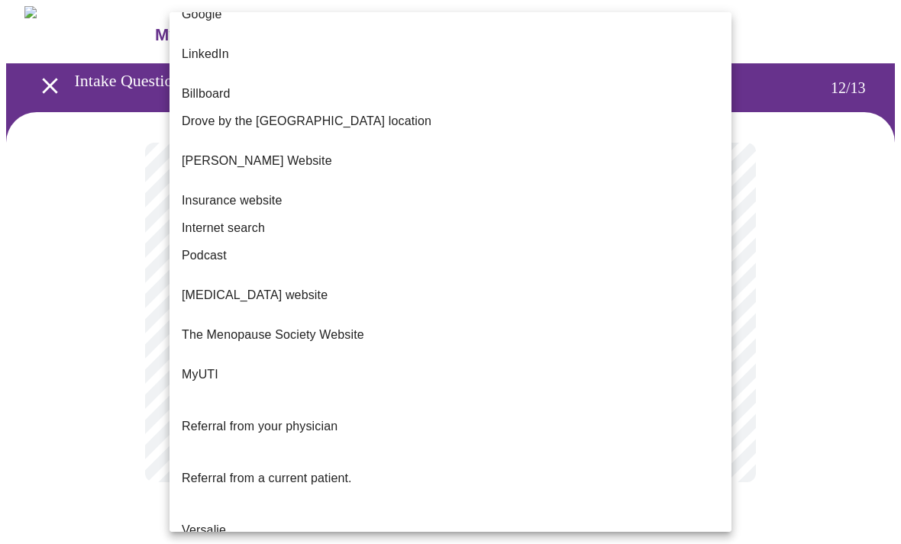
scroll to position [124, 0]
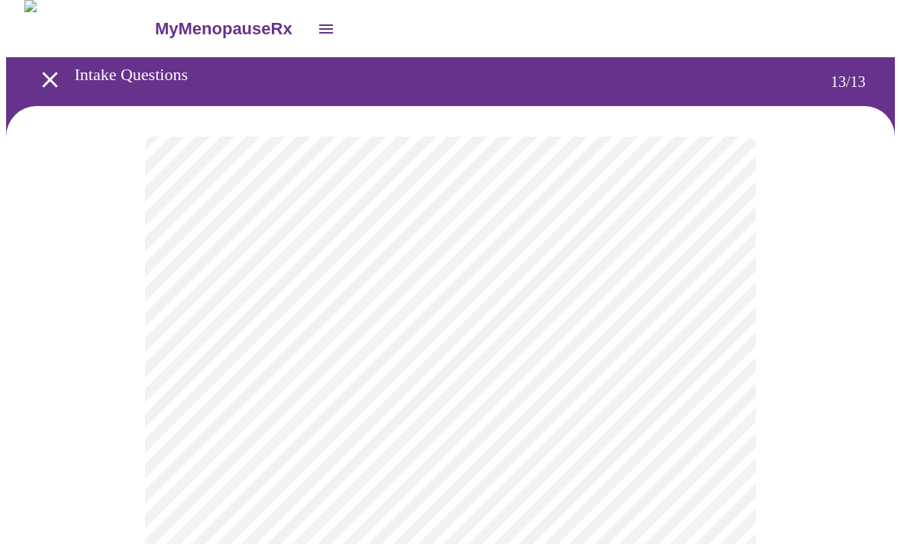
scroll to position [24, 0]
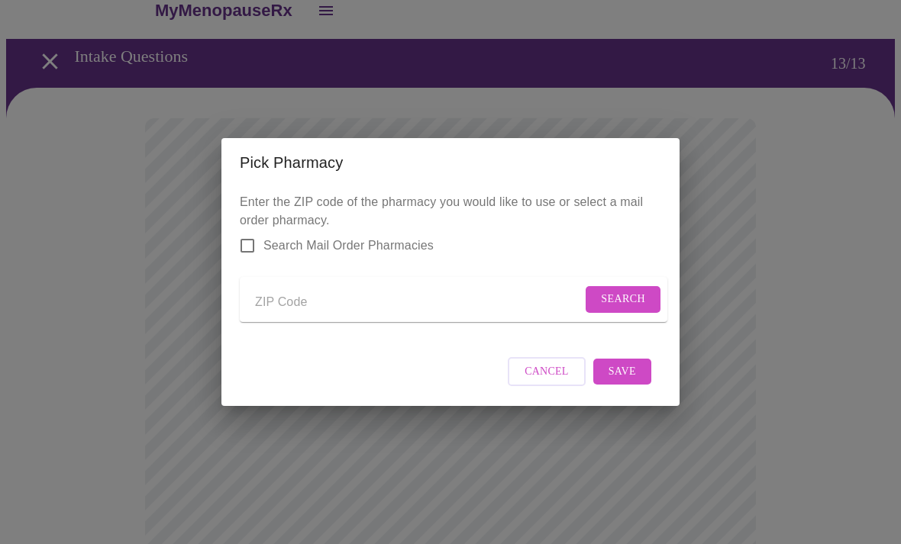
click at [247, 232] on input "Search Mail Order Pharmacies" at bounding box center [247, 246] width 32 height 32
checkbox input "true"
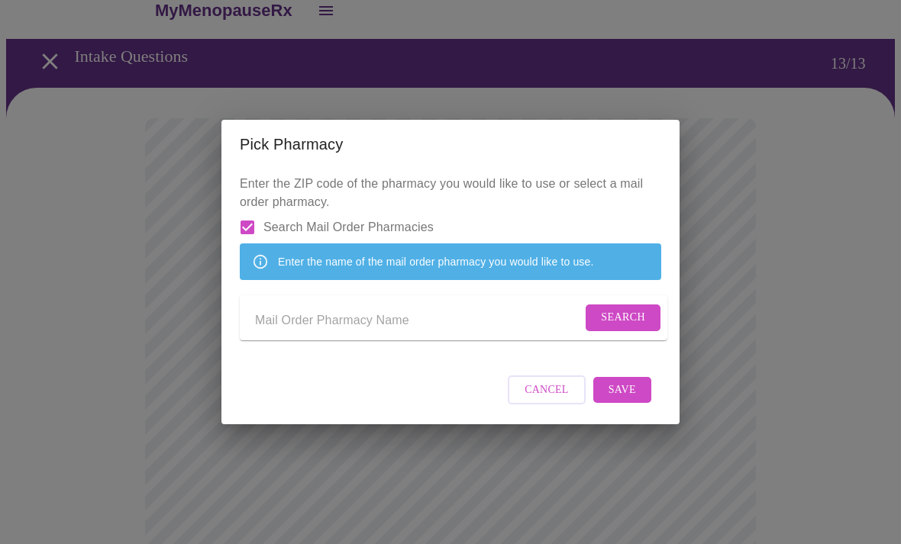
click at [255, 324] on input "Send a message to your care team" at bounding box center [418, 320] width 327 height 24
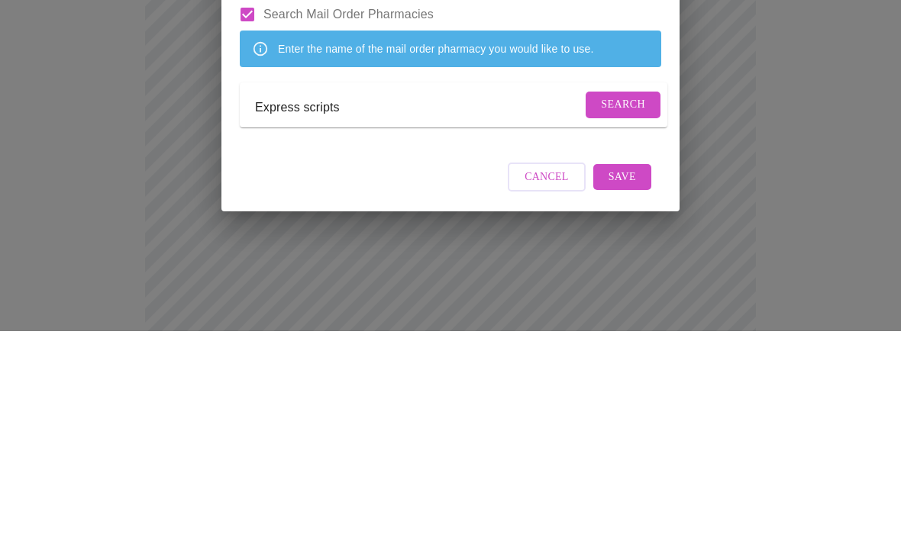
type input "Express scripts"
click at [613, 308] on span "Search" at bounding box center [623, 317] width 44 height 19
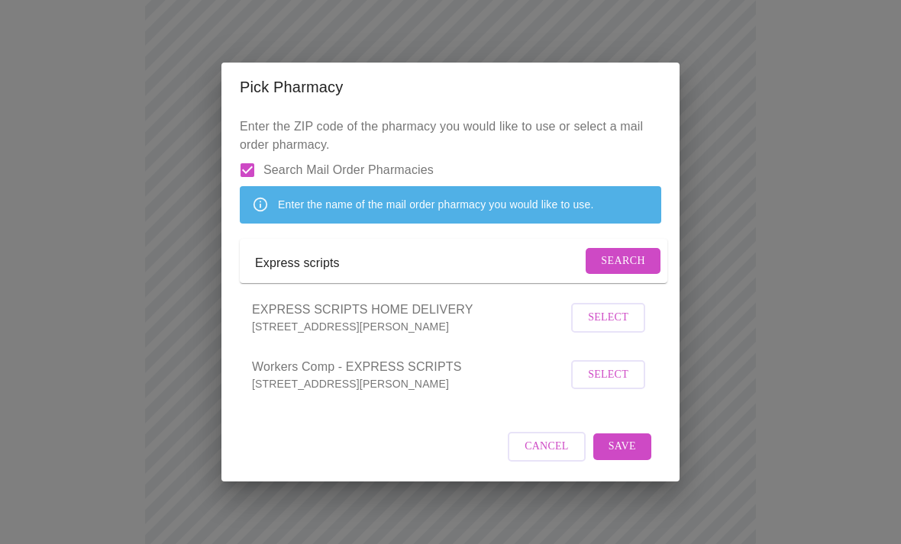
click at [273, 319] on span "EXPRESS SCRIPTS HOME DELIVERY" at bounding box center [409, 310] width 315 height 18
click at [608, 328] on span "Select" at bounding box center [608, 317] width 40 height 19
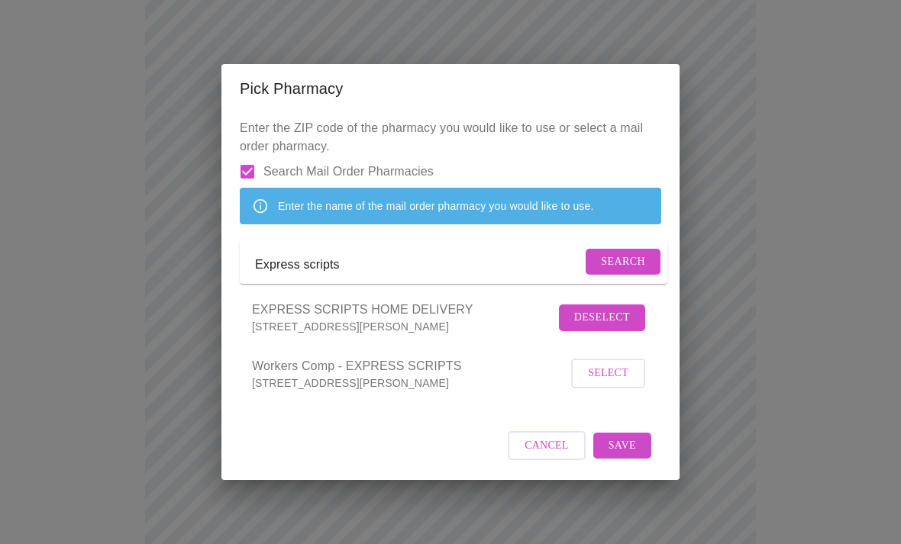
click at [628, 460] on button "Save" at bounding box center [622, 446] width 58 height 27
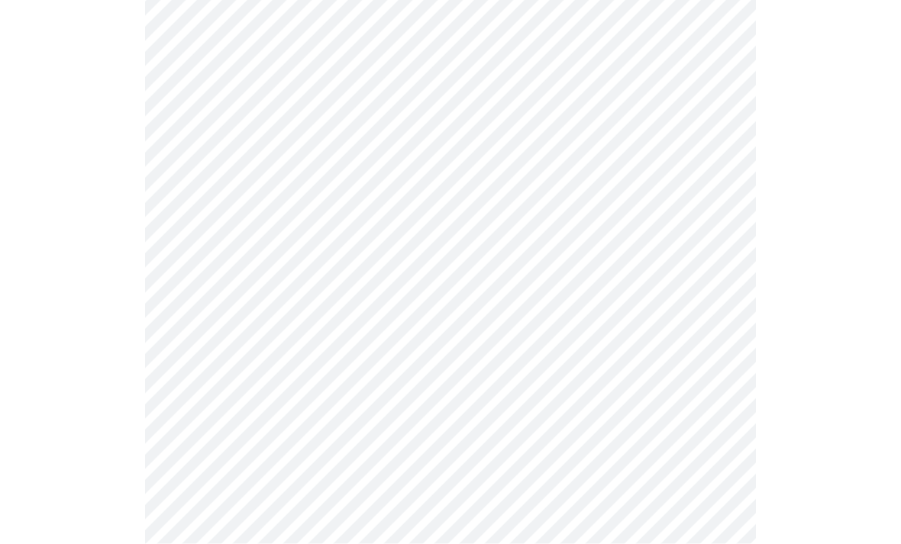
scroll to position [550, 0]
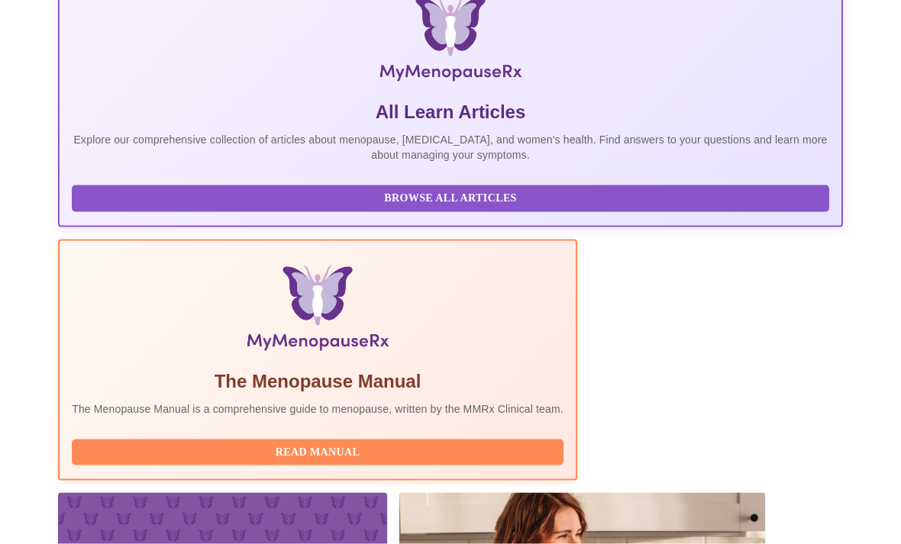
scroll to position [370, 0]
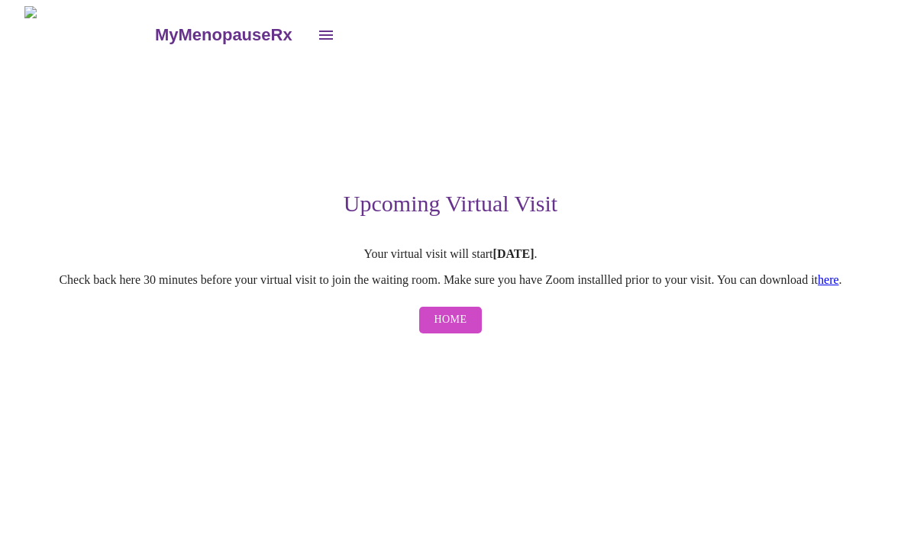
click at [449, 330] on span "Home" at bounding box center [450, 320] width 33 height 19
